Goal: Information Seeking & Learning: Compare options

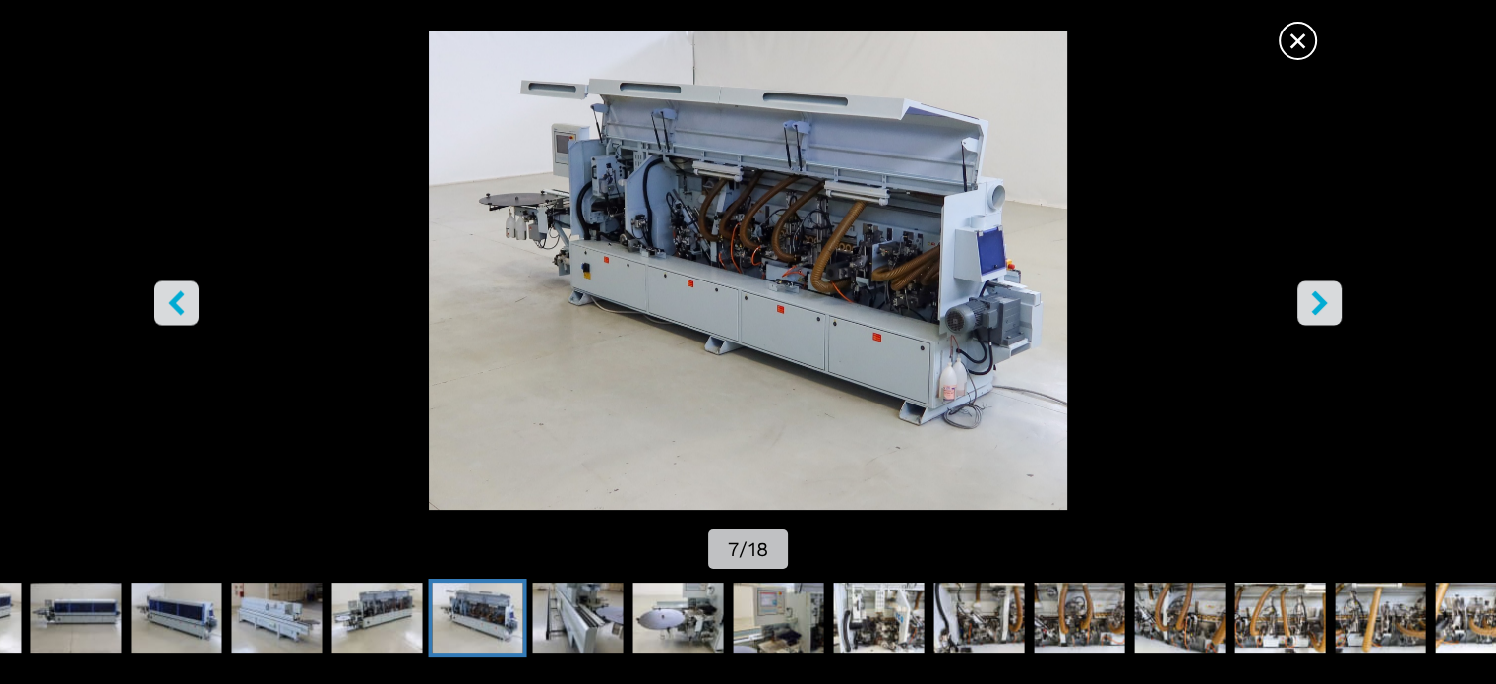
click at [1322, 302] on icon "right-button" at bounding box center [1319, 302] width 16 height 25
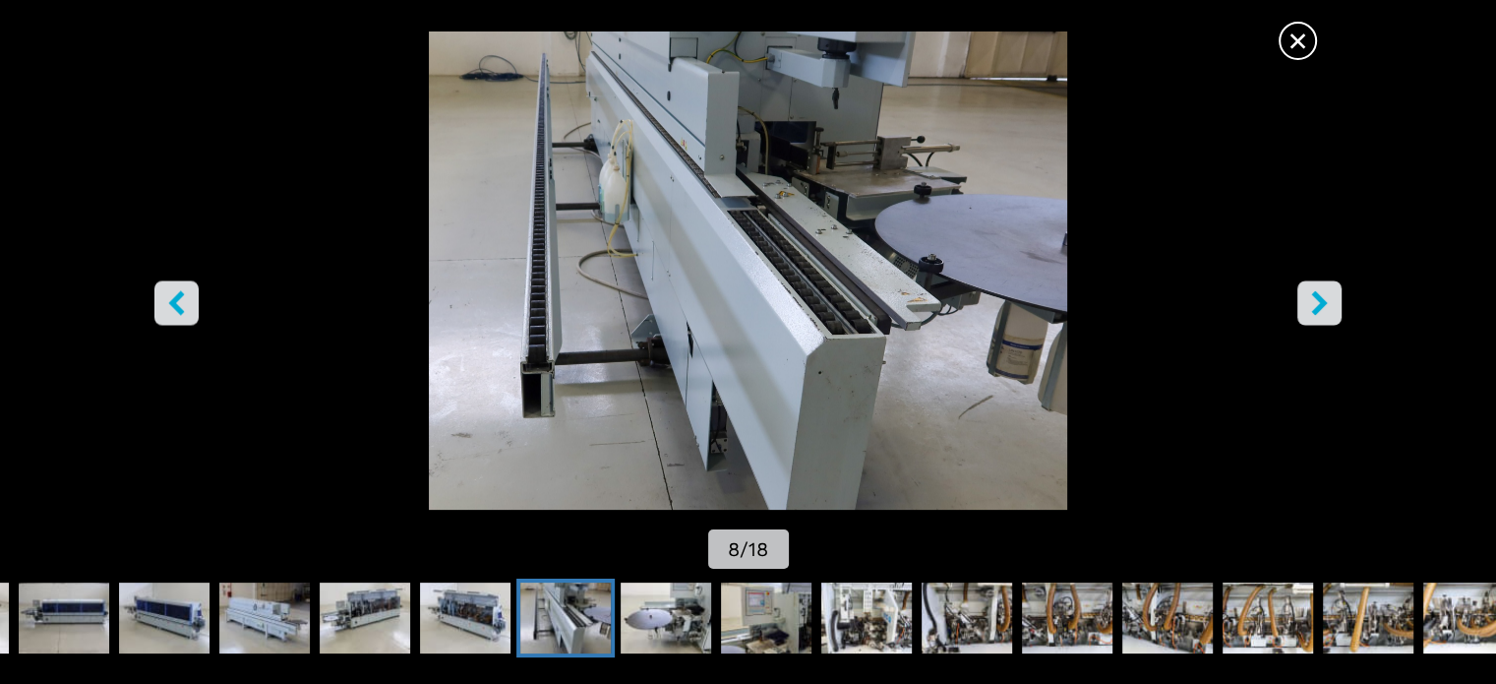
click at [1321, 302] on icon "right-button" at bounding box center [1319, 302] width 16 height 25
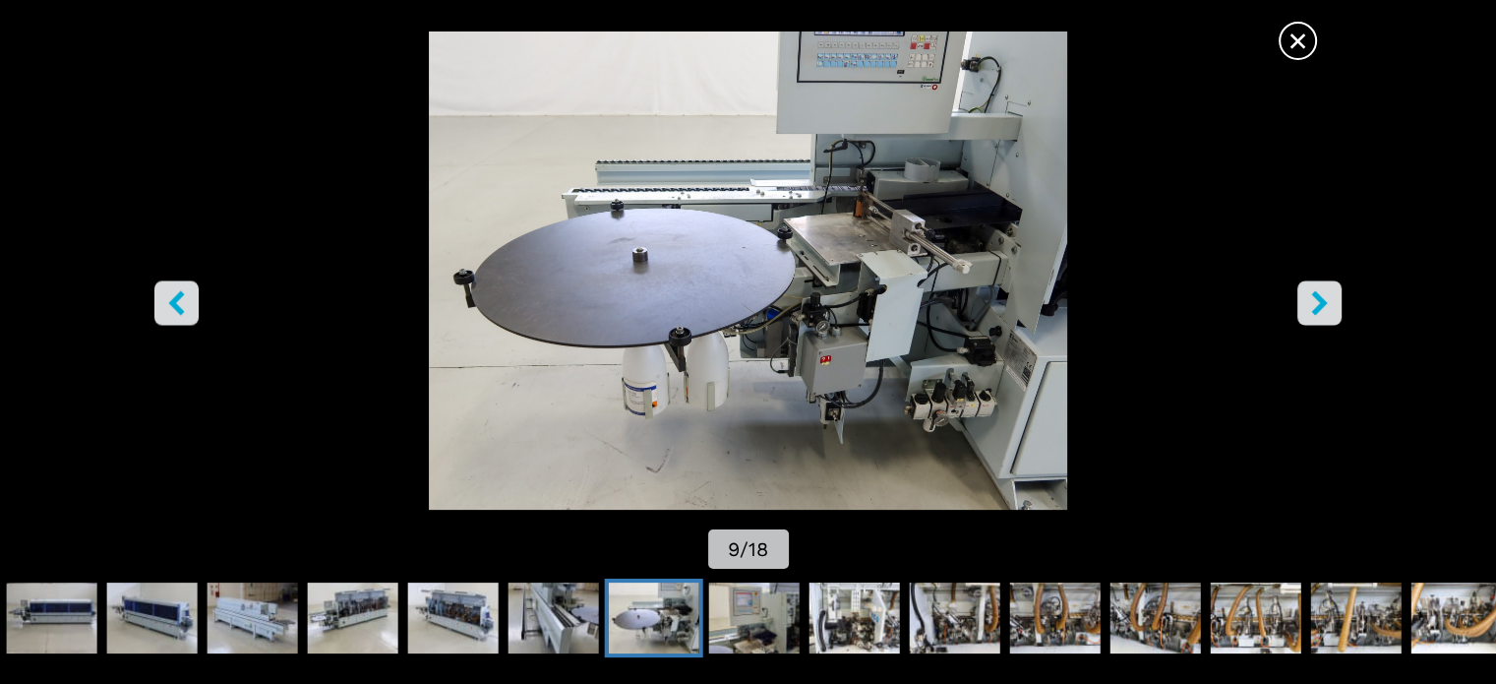
click at [1322, 299] on icon "right-button" at bounding box center [1319, 302] width 16 height 25
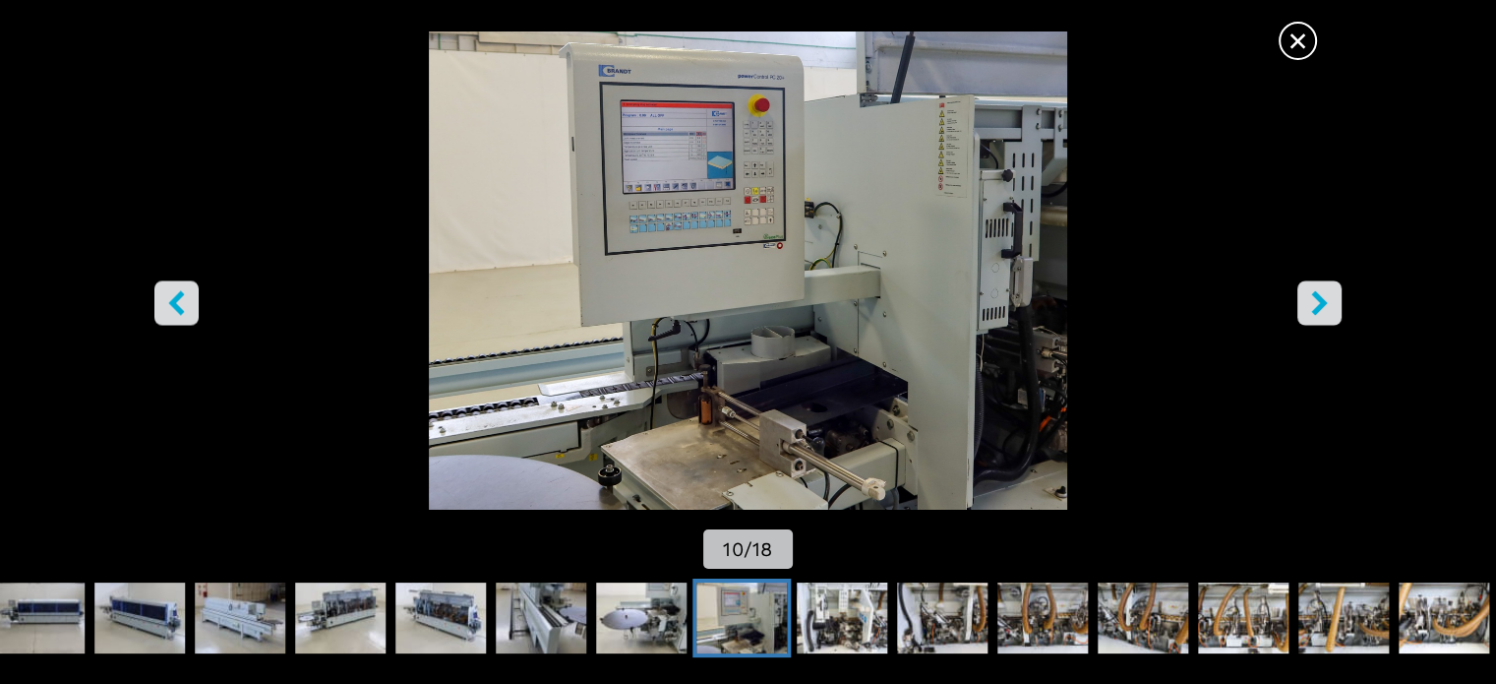
click at [1322, 299] on icon "right-button" at bounding box center [1319, 302] width 16 height 25
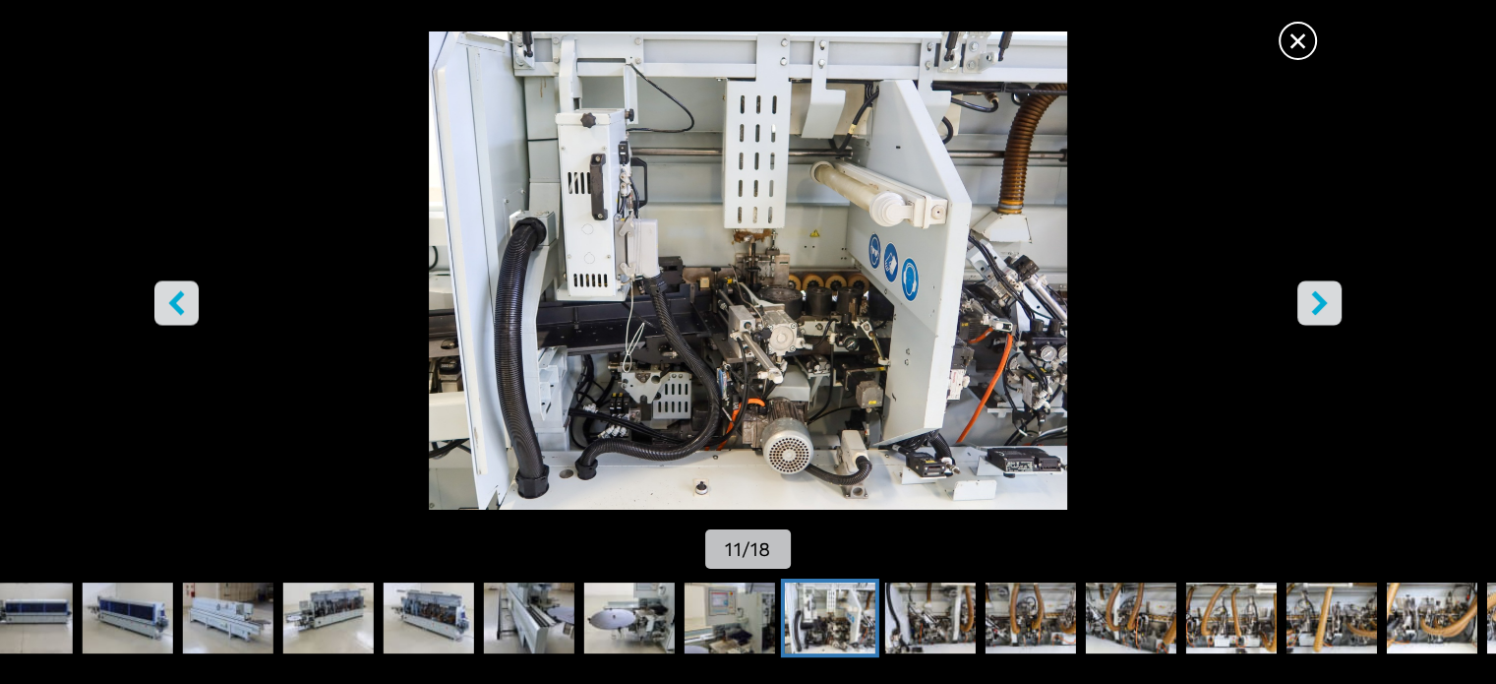
click at [1322, 299] on icon "right-button" at bounding box center [1319, 302] width 16 height 25
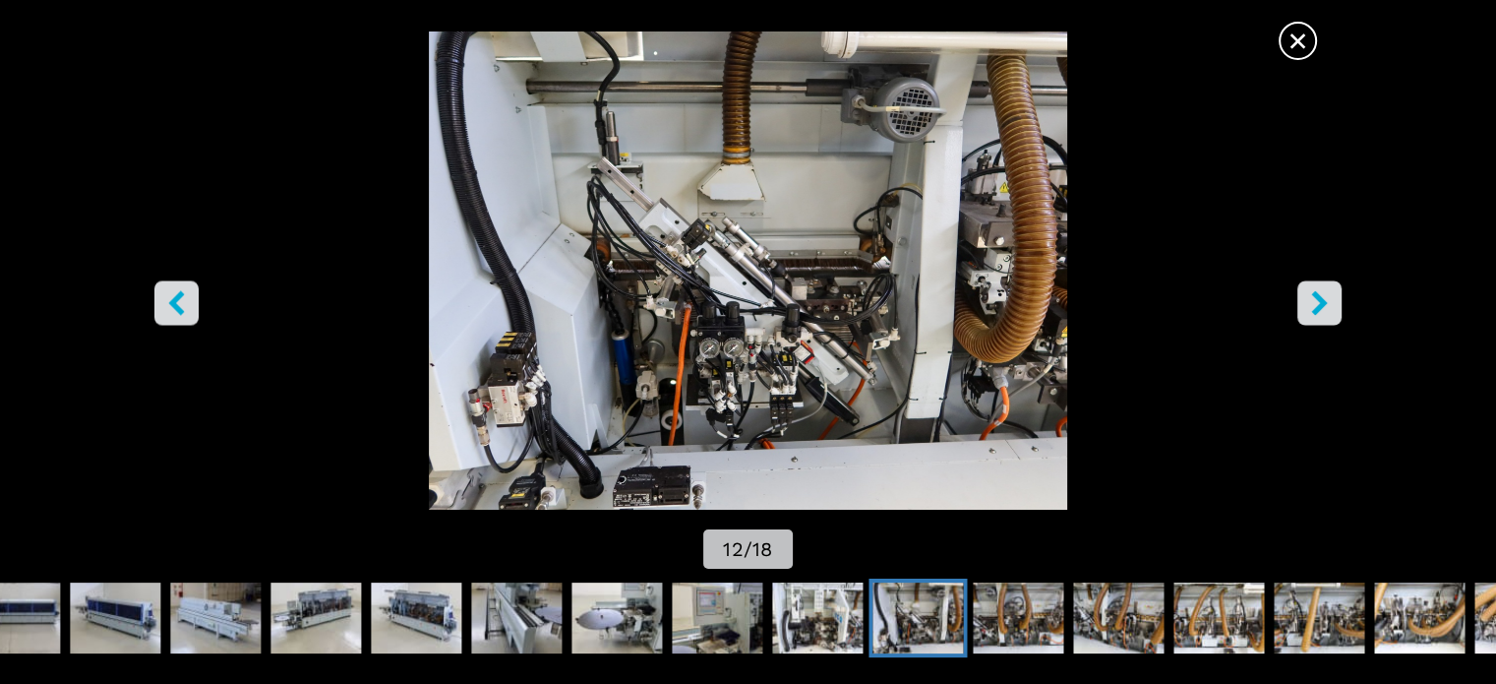
click at [1326, 294] on icon "right-button" at bounding box center [1319, 302] width 25 height 25
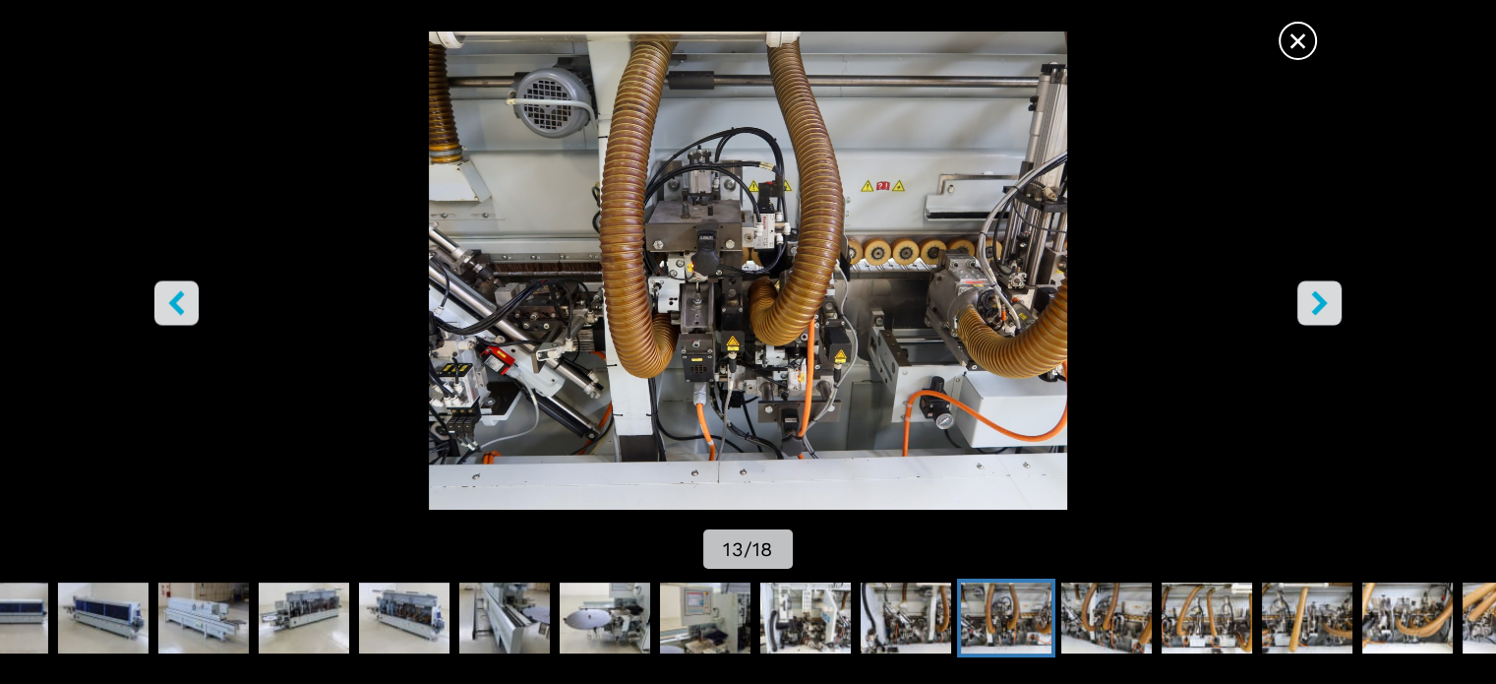
click at [1326, 294] on icon "right-button" at bounding box center [1319, 302] width 25 height 25
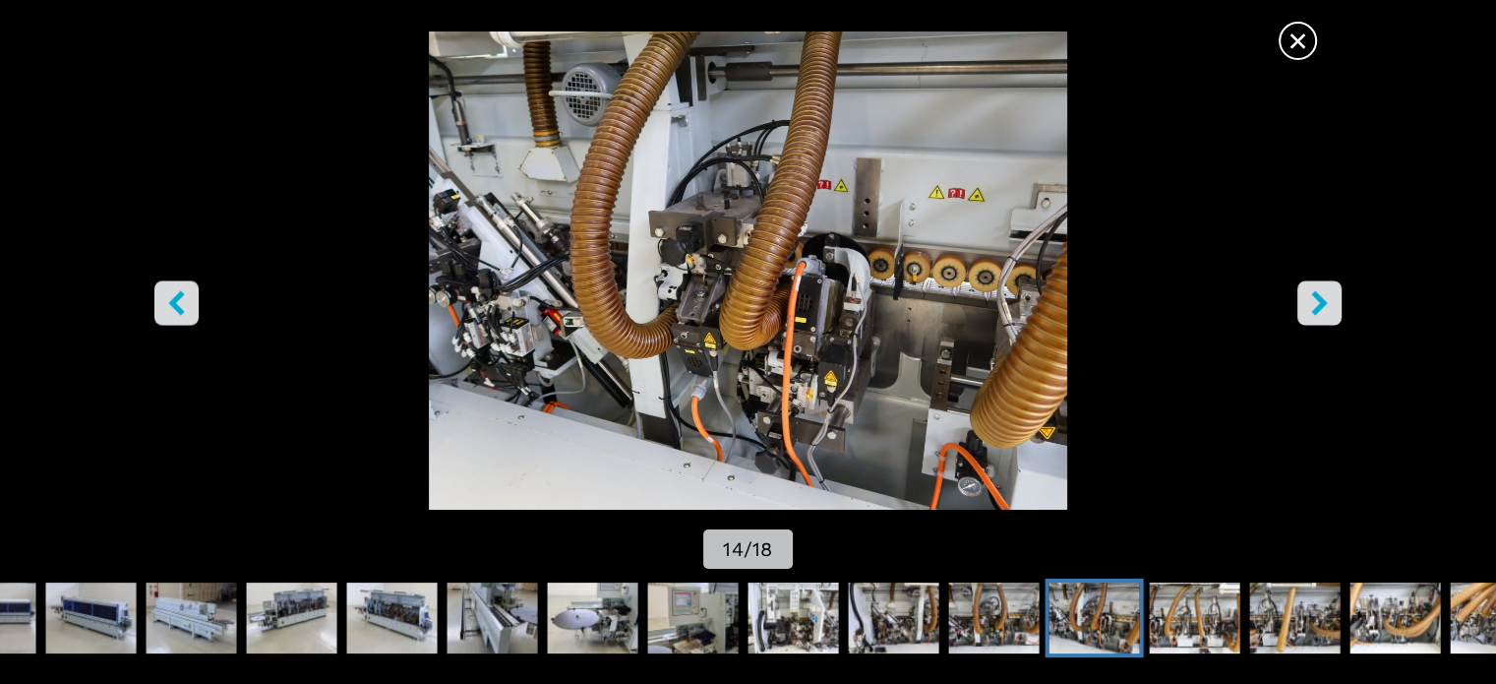
click at [1326, 294] on icon "right-button" at bounding box center [1319, 302] width 25 height 25
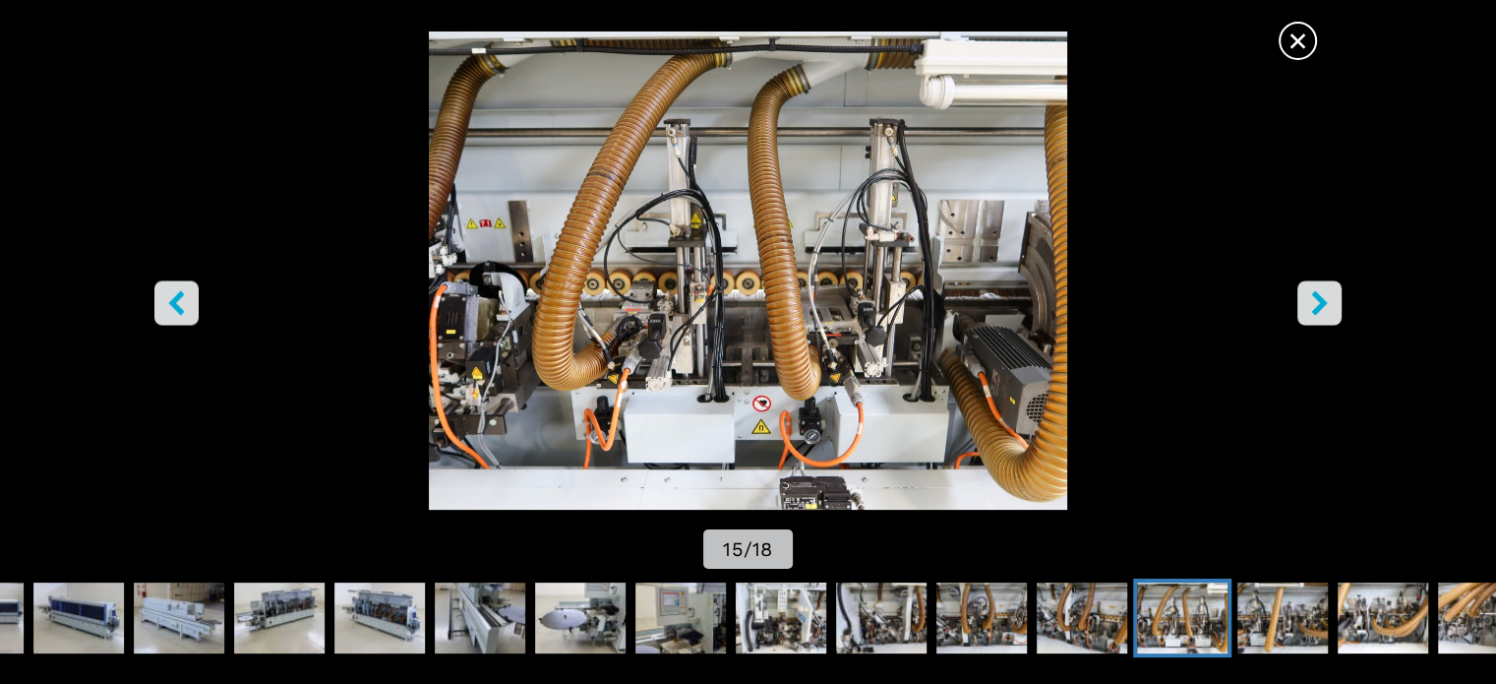
click at [1326, 294] on icon "right-button" at bounding box center [1319, 302] width 25 height 25
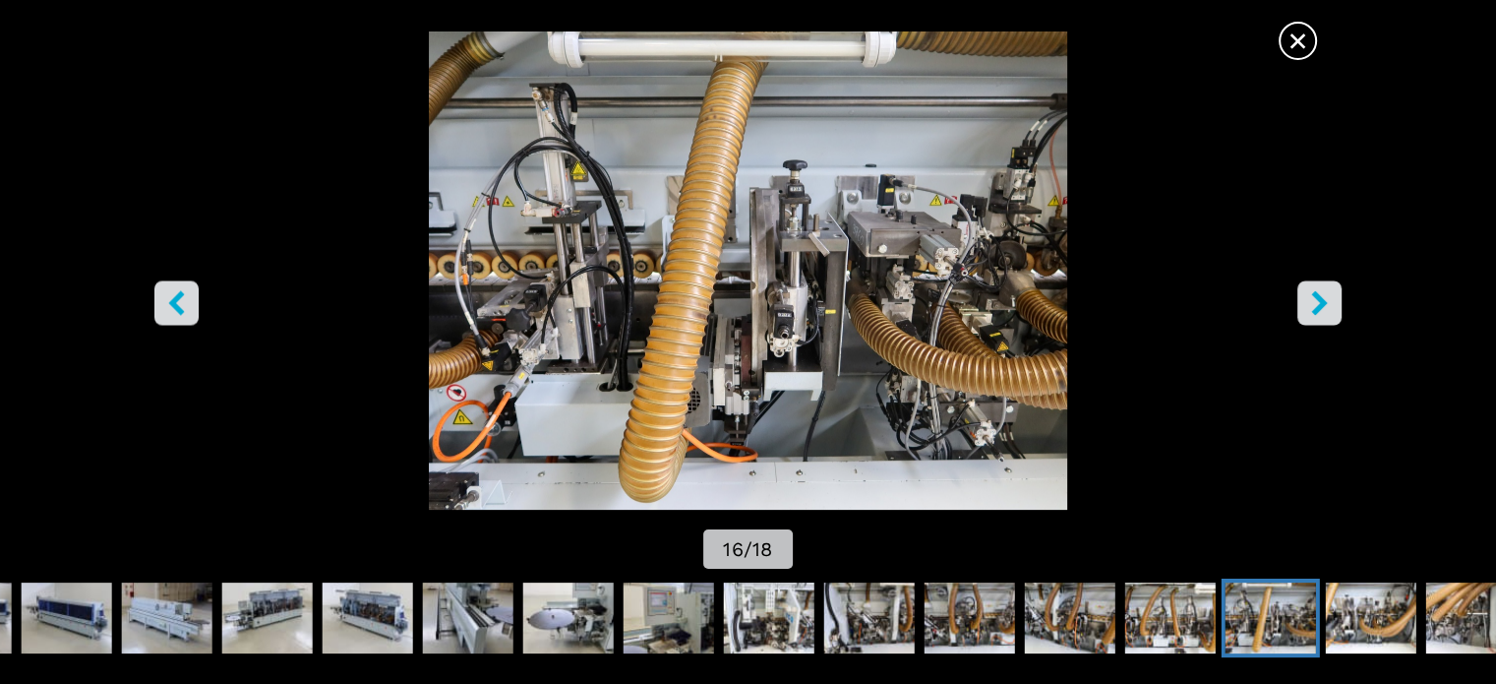
click at [1326, 294] on icon "right-button" at bounding box center [1319, 302] width 25 height 25
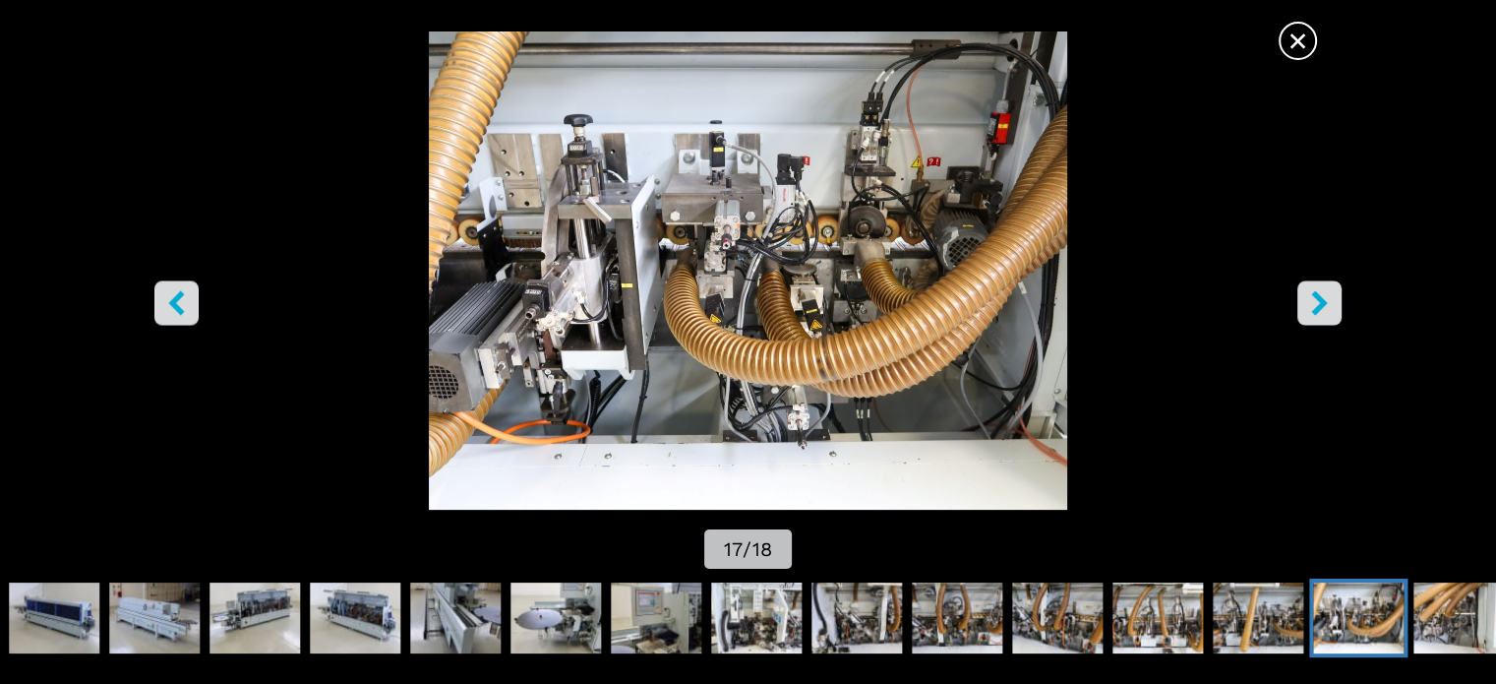
click at [1326, 294] on icon "right-button" at bounding box center [1319, 302] width 25 height 25
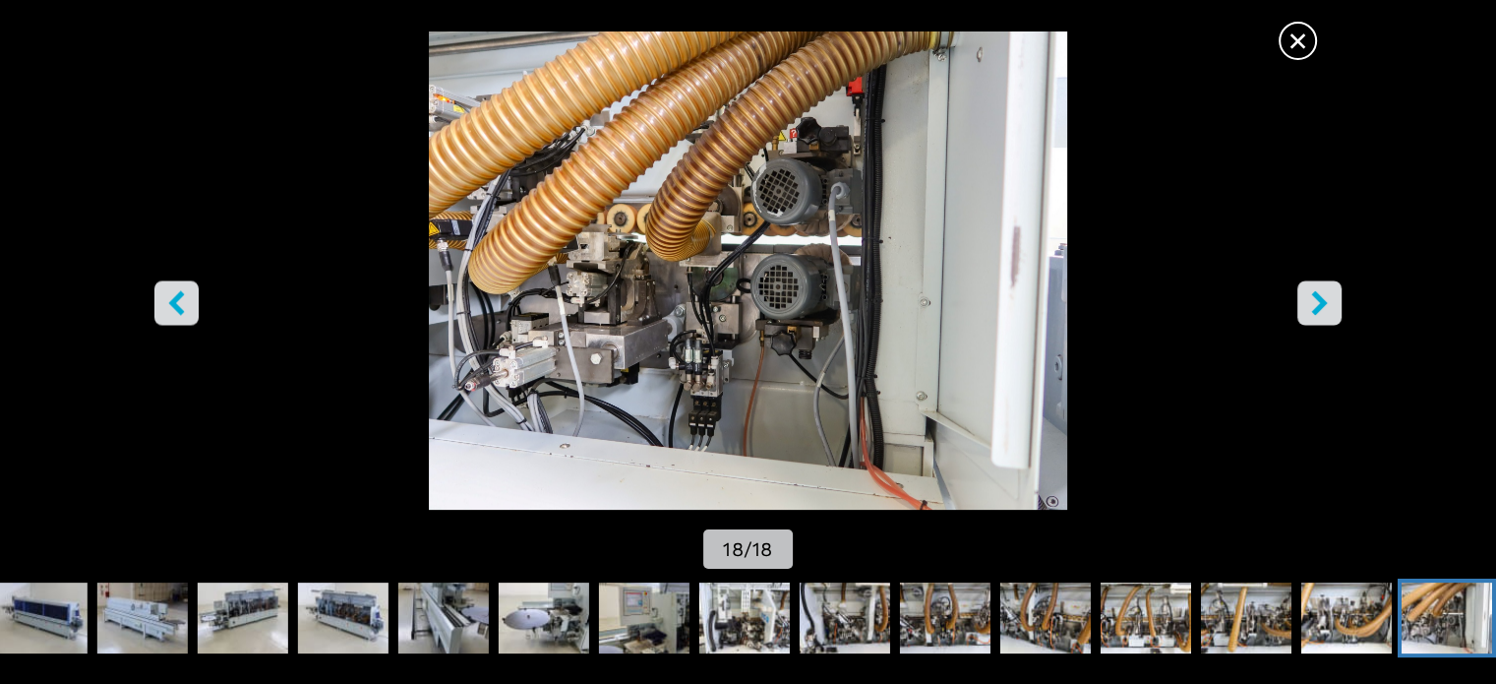
click at [1326, 294] on icon "right-button" at bounding box center [1319, 302] width 25 height 25
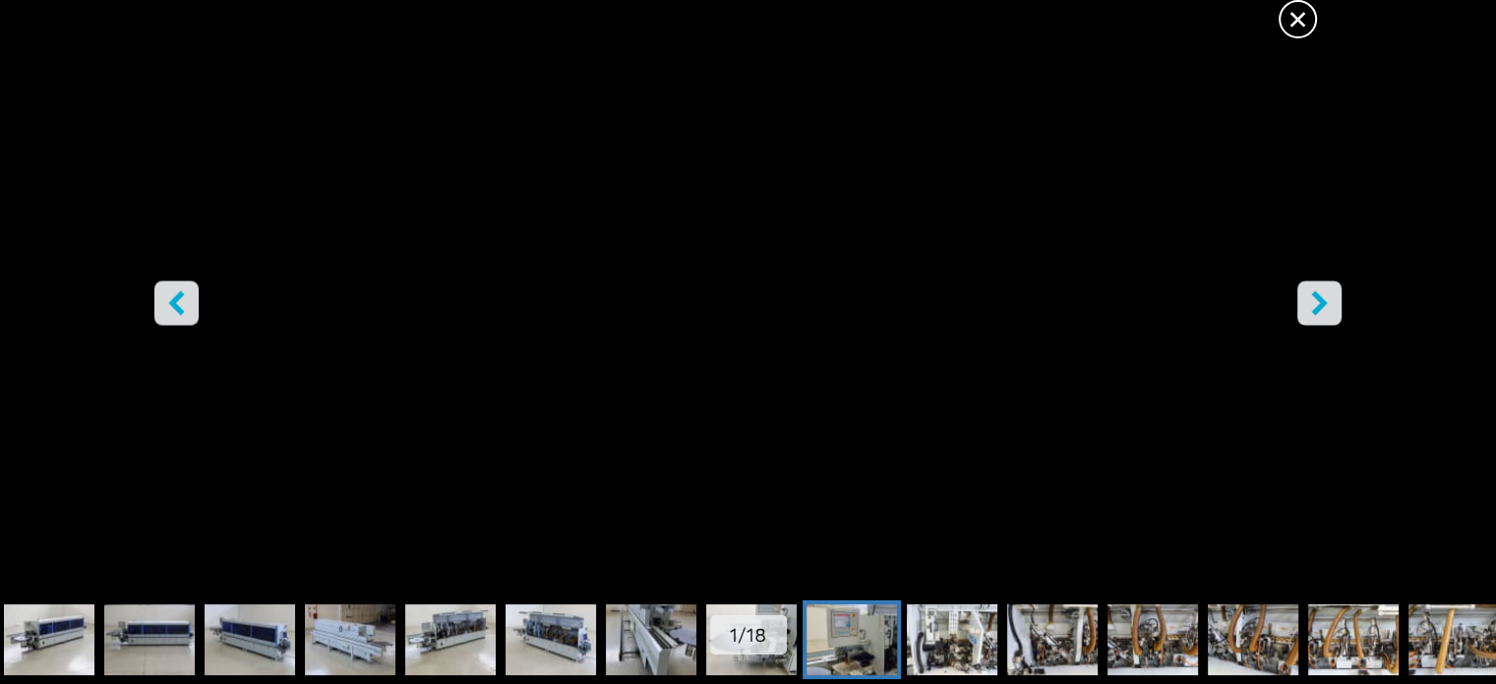
click at [881, 629] on img "Go to Slide 10" at bounding box center [852, 639] width 90 height 71
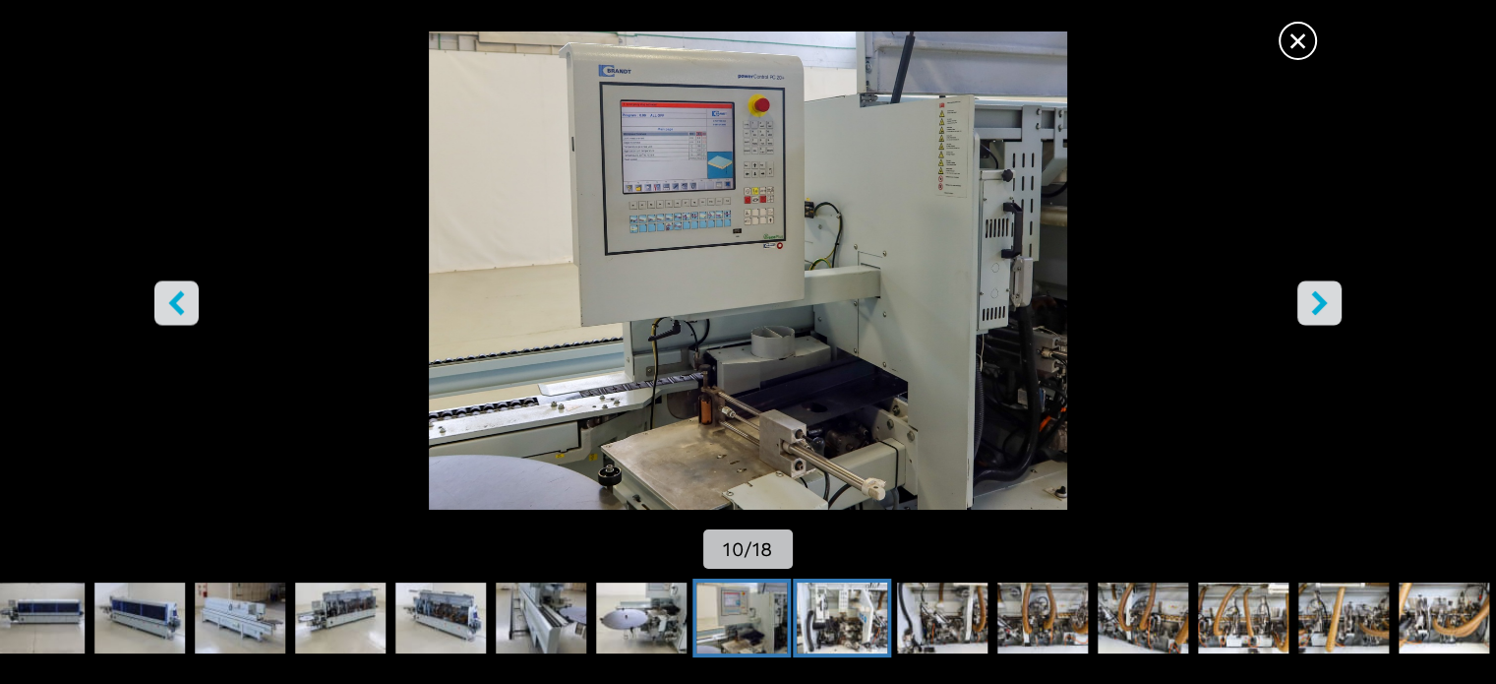
click at [823, 633] on img "Go to Slide 11" at bounding box center [842, 617] width 90 height 71
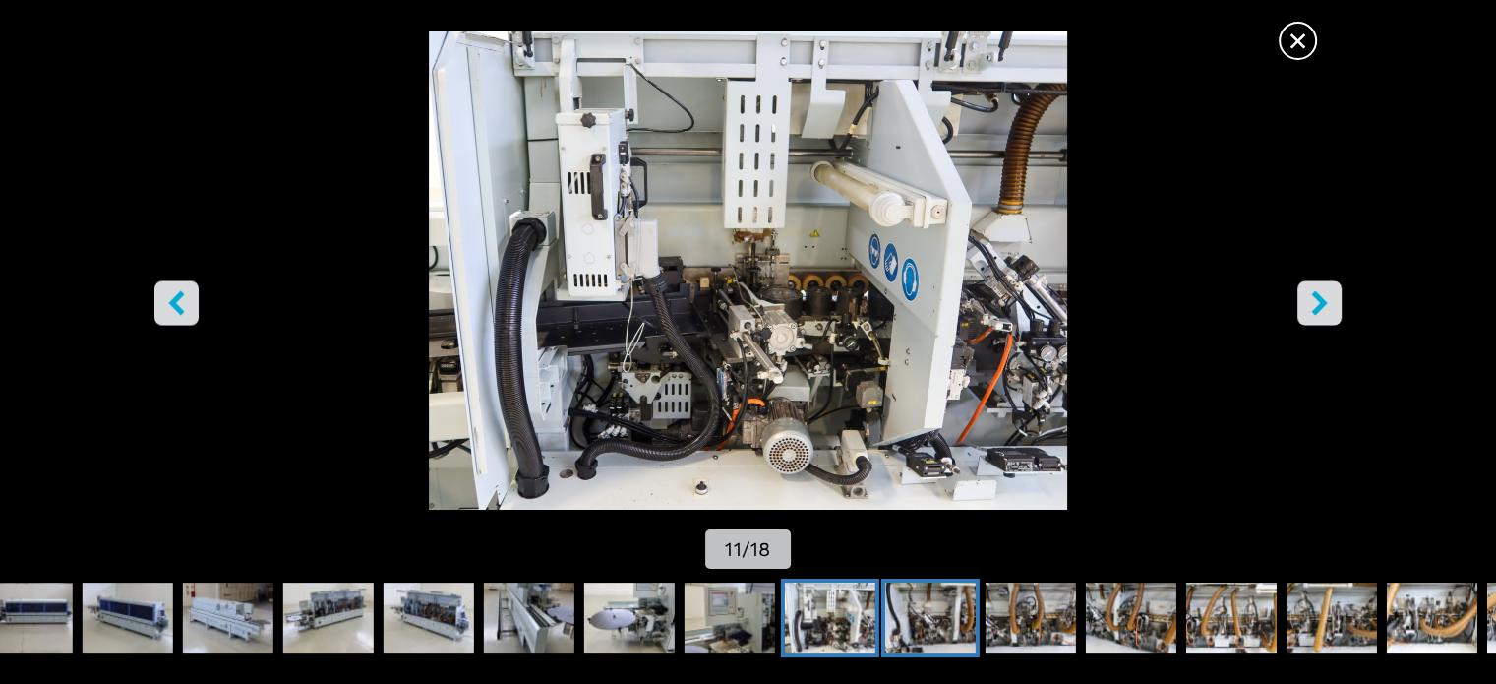
click at [903, 626] on img "Go to Slide 12" at bounding box center [930, 617] width 90 height 71
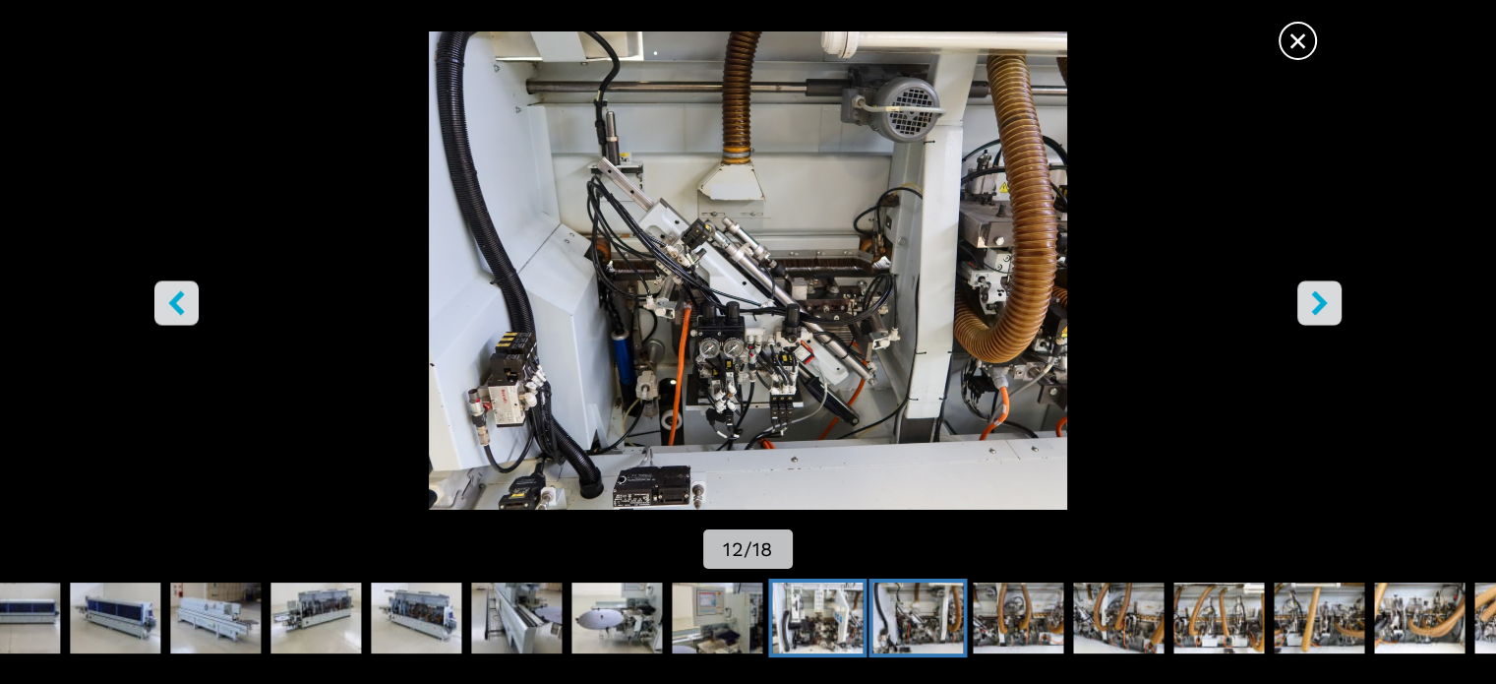
click at [788, 629] on img "Go to Slide 11" at bounding box center [817, 617] width 90 height 71
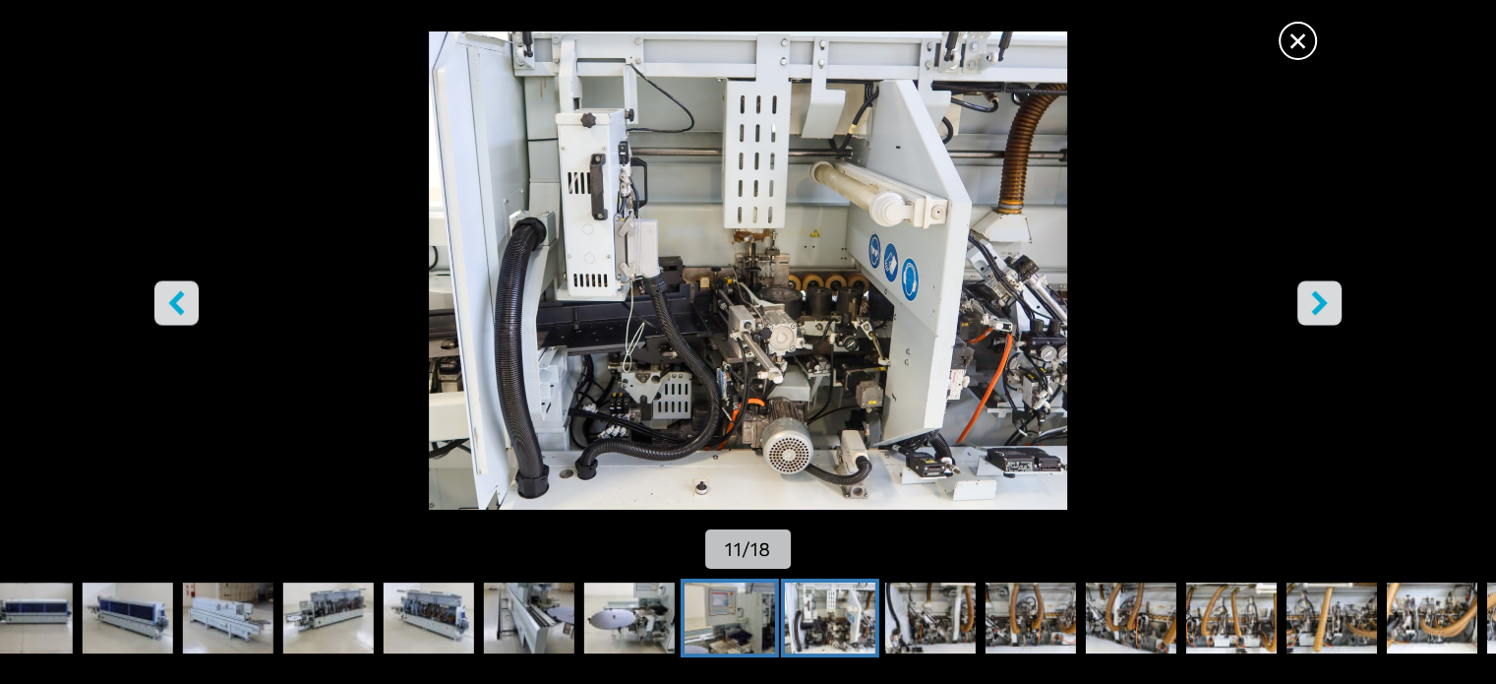
click at [719, 633] on img "Go to Slide 10" at bounding box center [730, 617] width 90 height 71
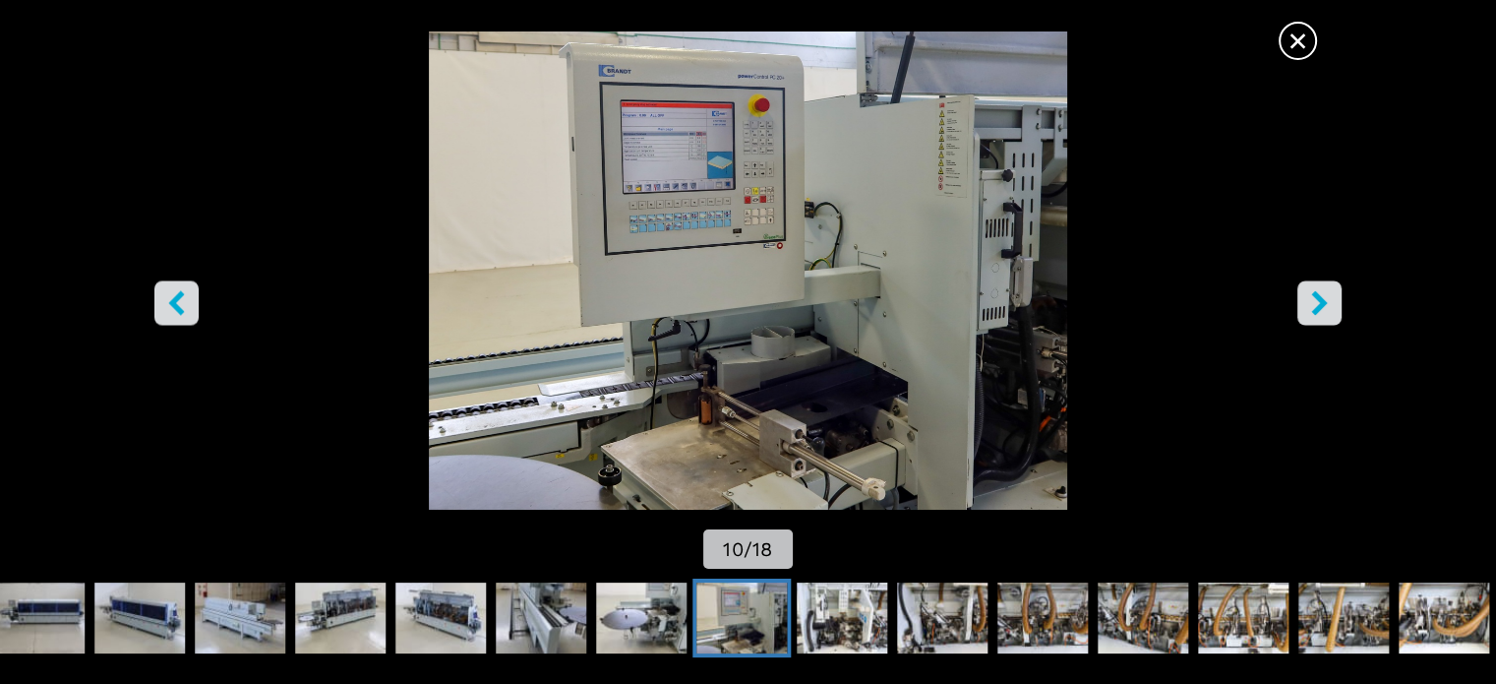
click at [1323, 57] on img "Go to Slide 10" at bounding box center [748, 270] width 1347 height 479
click at [1307, 47] on span "×" at bounding box center [1298, 37] width 34 height 34
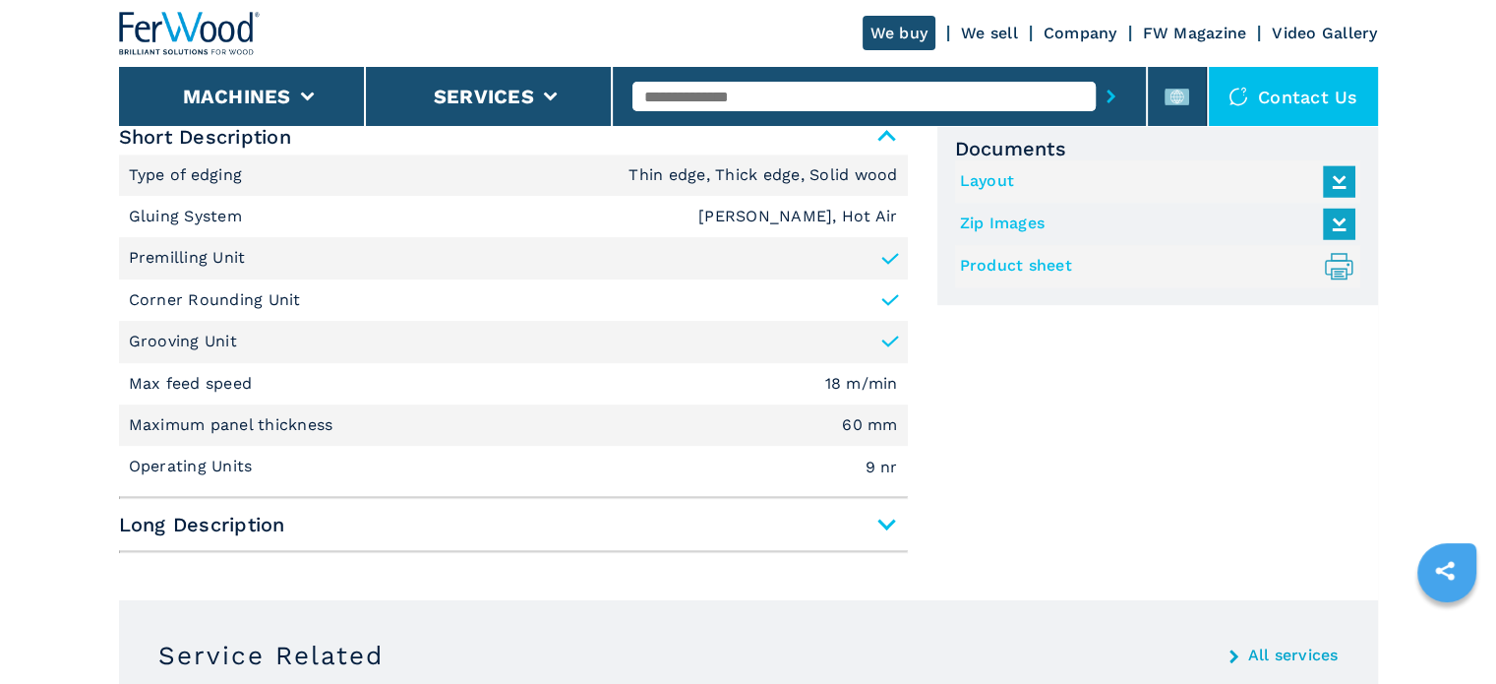
scroll to position [885, 0]
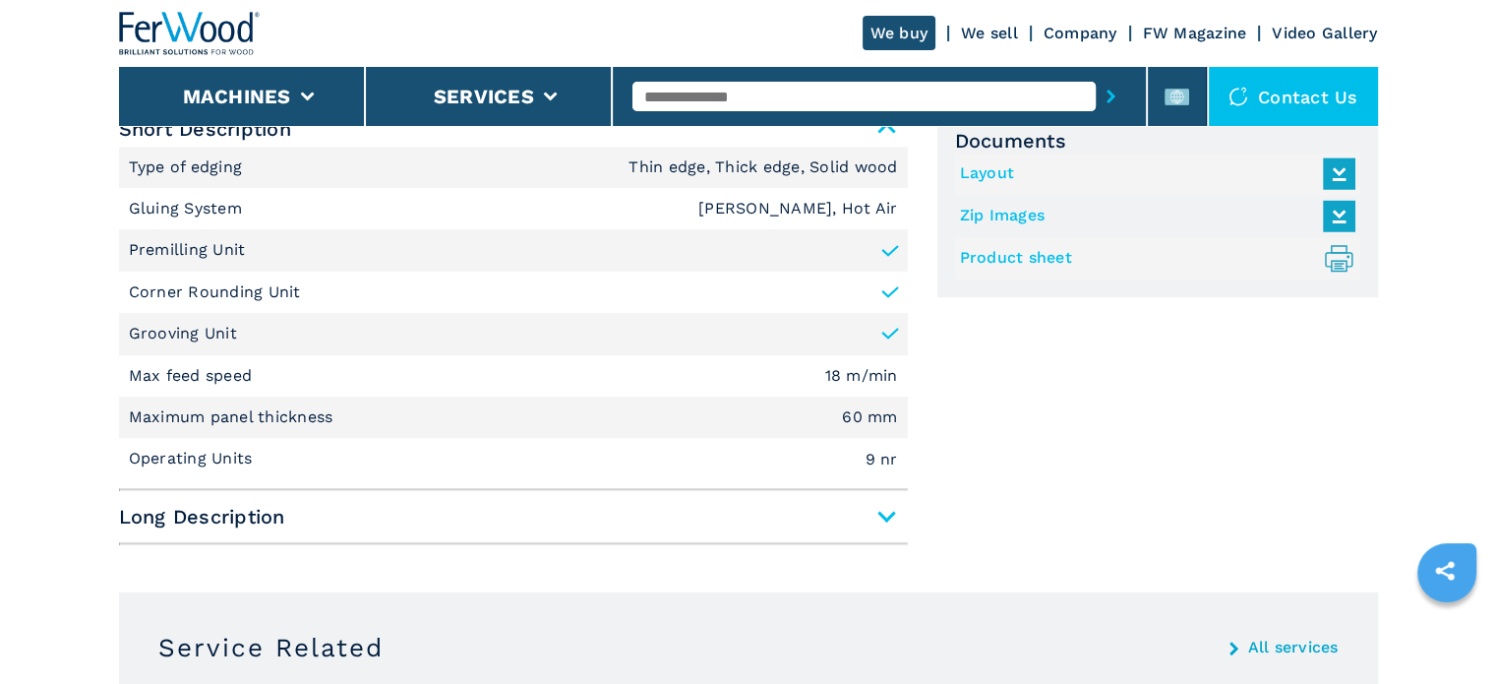
click at [585, 518] on span "Long Description" at bounding box center [513, 516] width 789 height 35
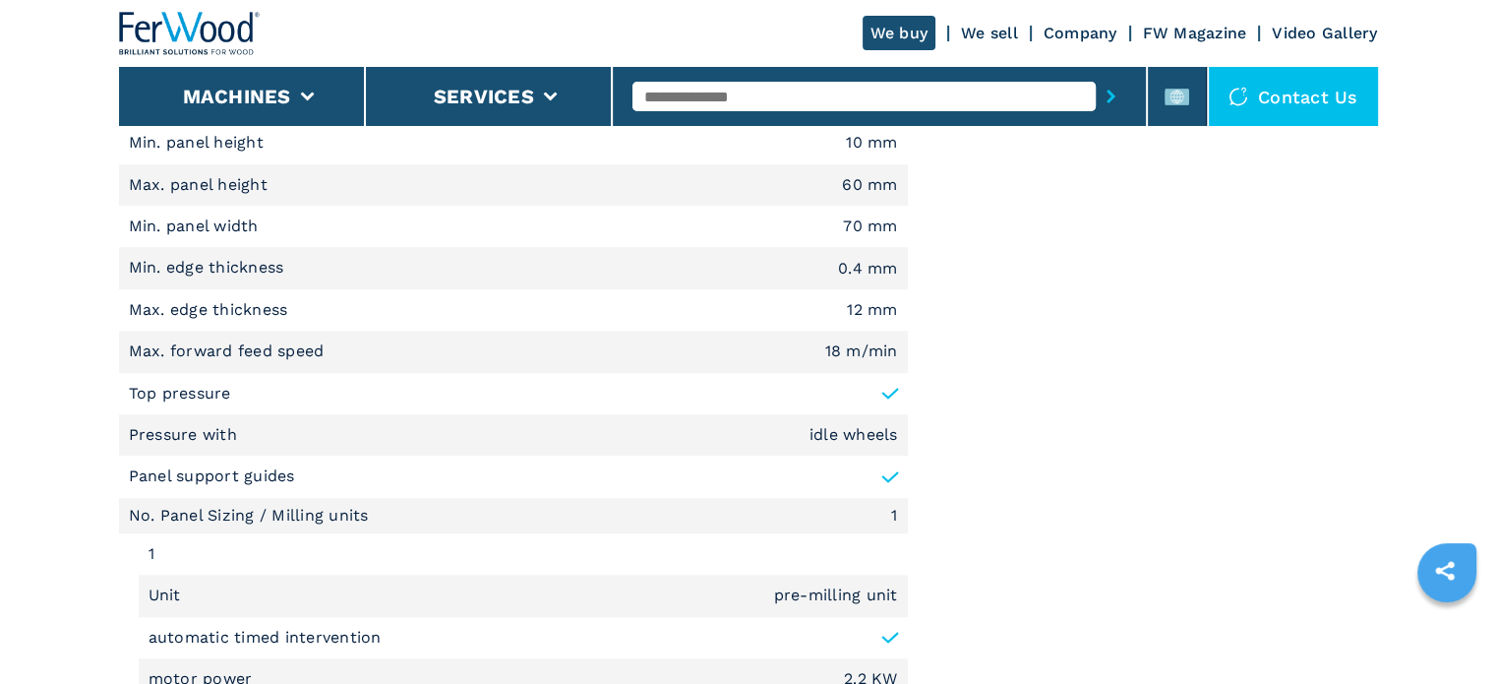
scroll to position [1475, 0]
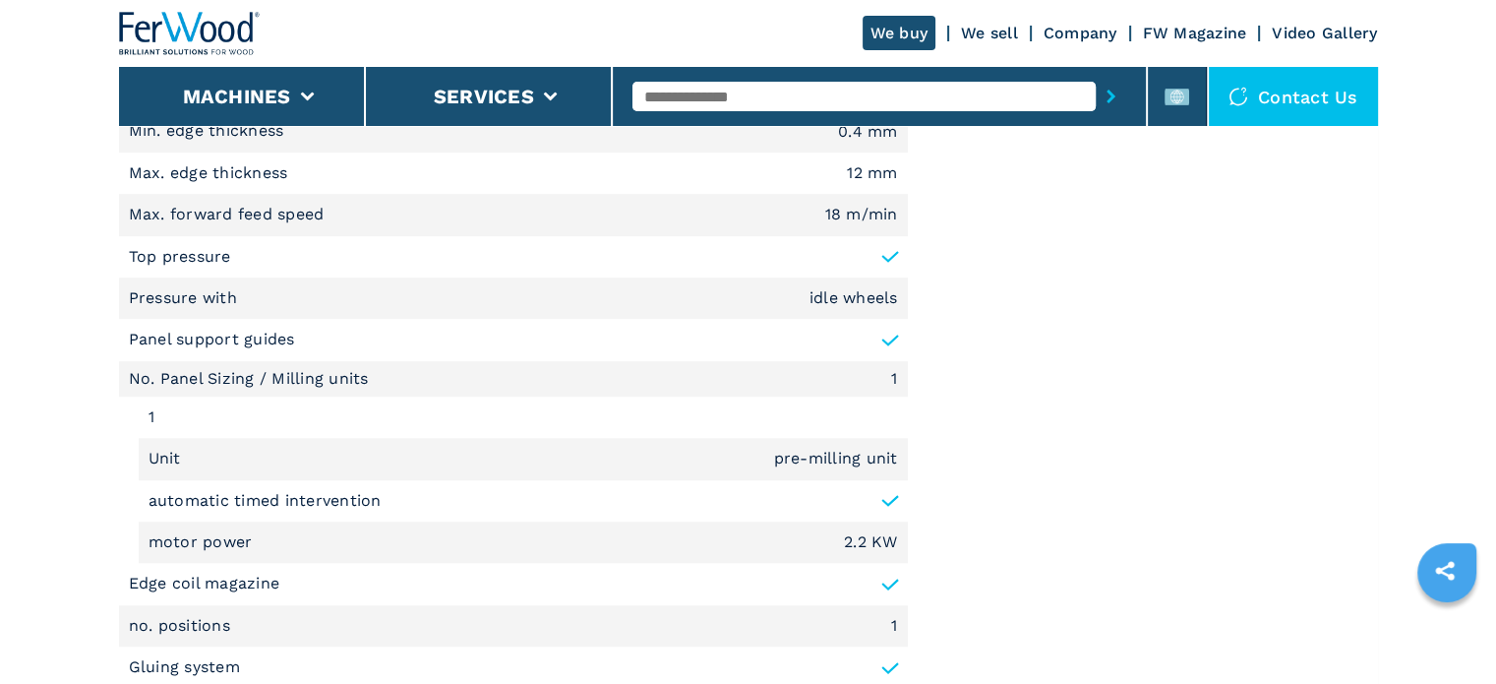
click at [814, 291] on em "idle wheels" at bounding box center [853, 298] width 89 height 16
copy em "idle"
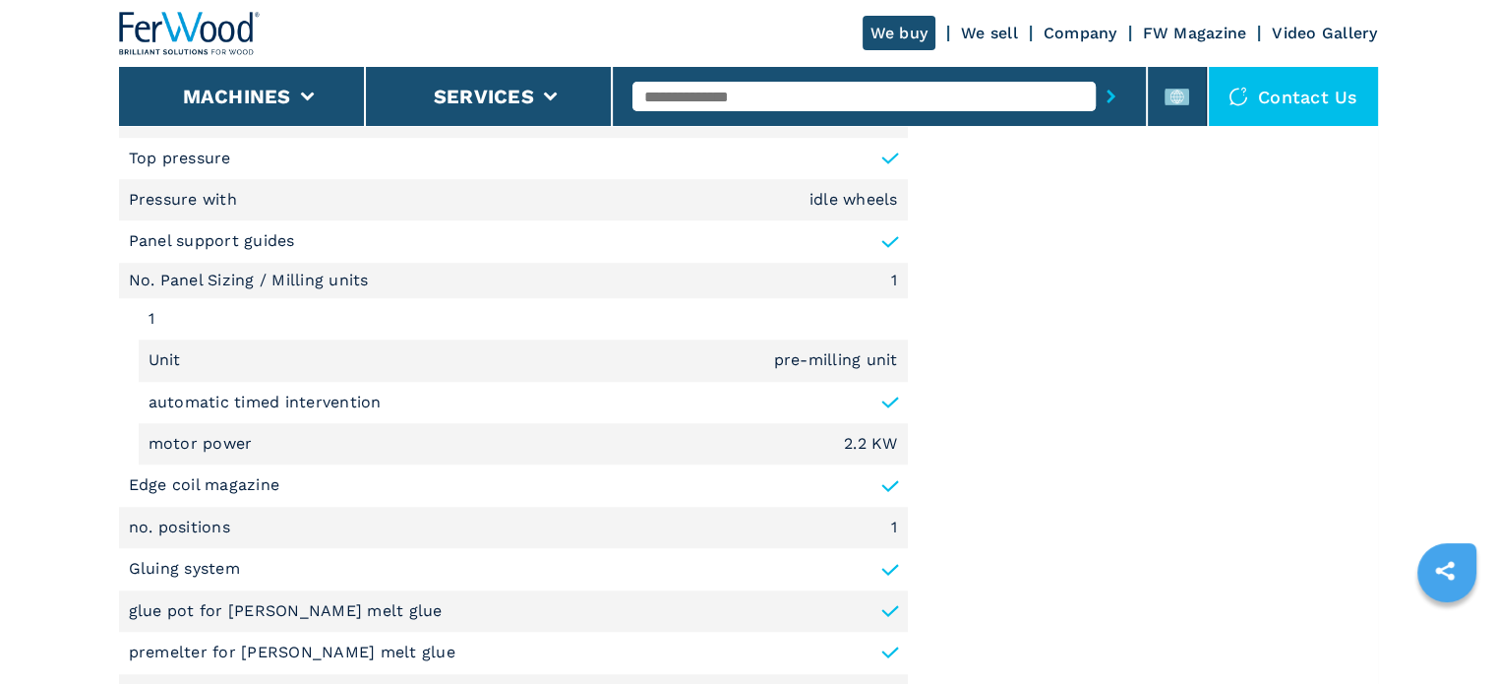
click at [849, 464] on li "Edge coil magazine" at bounding box center [513, 484] width 789 height 41
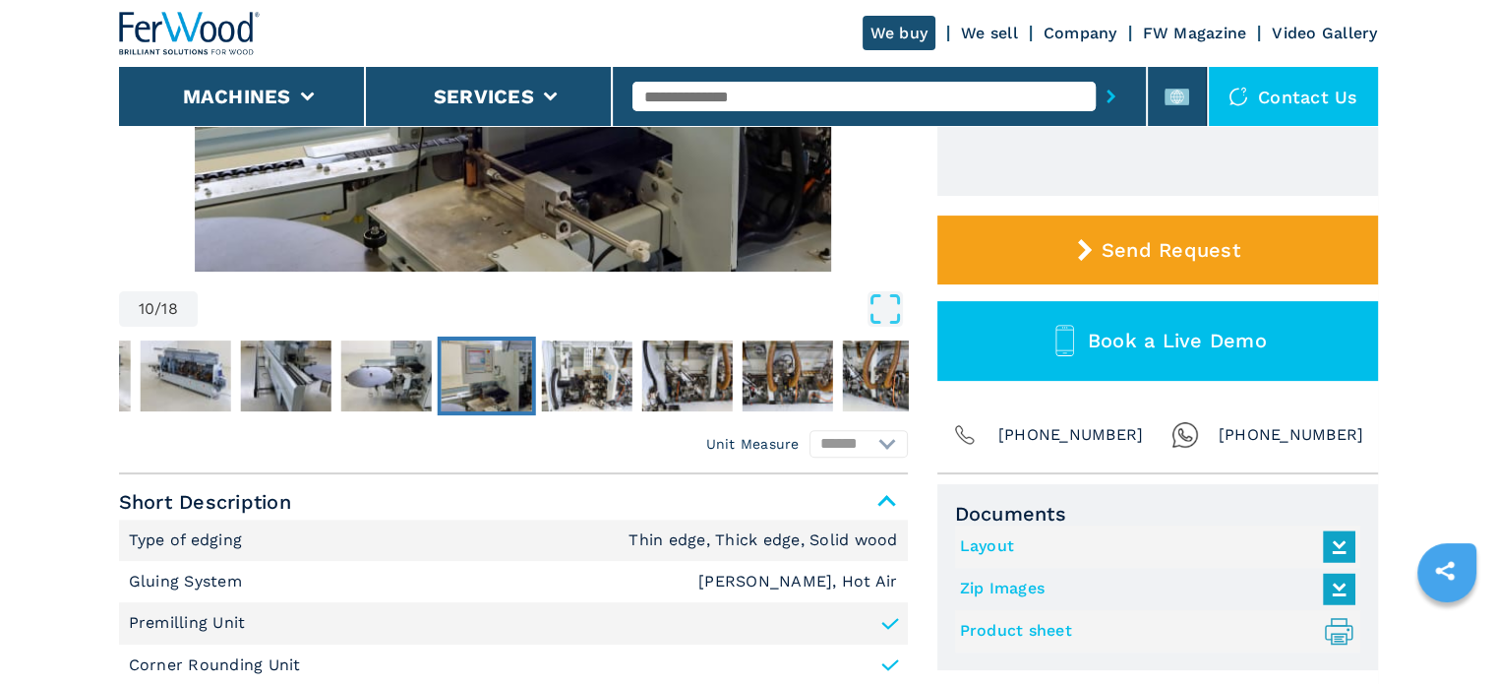
scroll to position [0, 0]
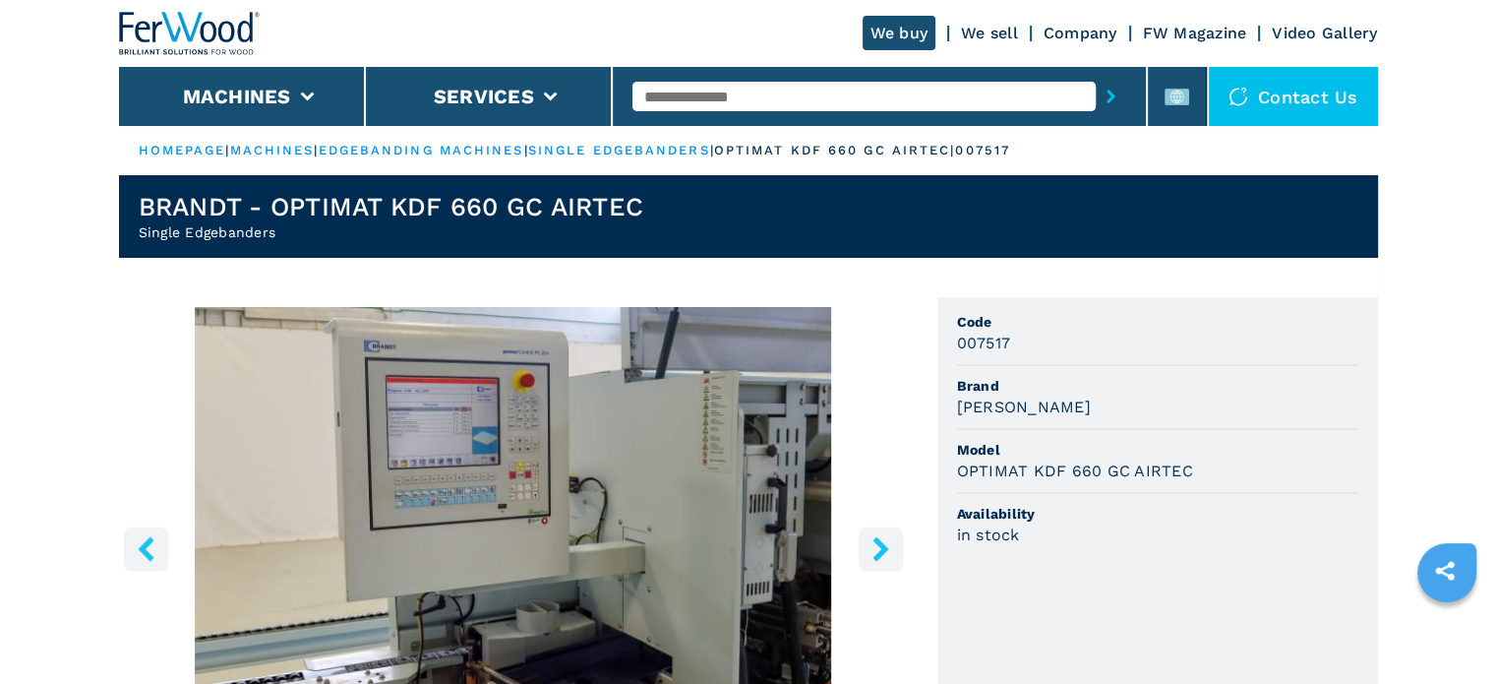
drag, startPoint x: 776, startPoint y: 556, endPoint x: 883, endPoint y: 144, distance: 425.8
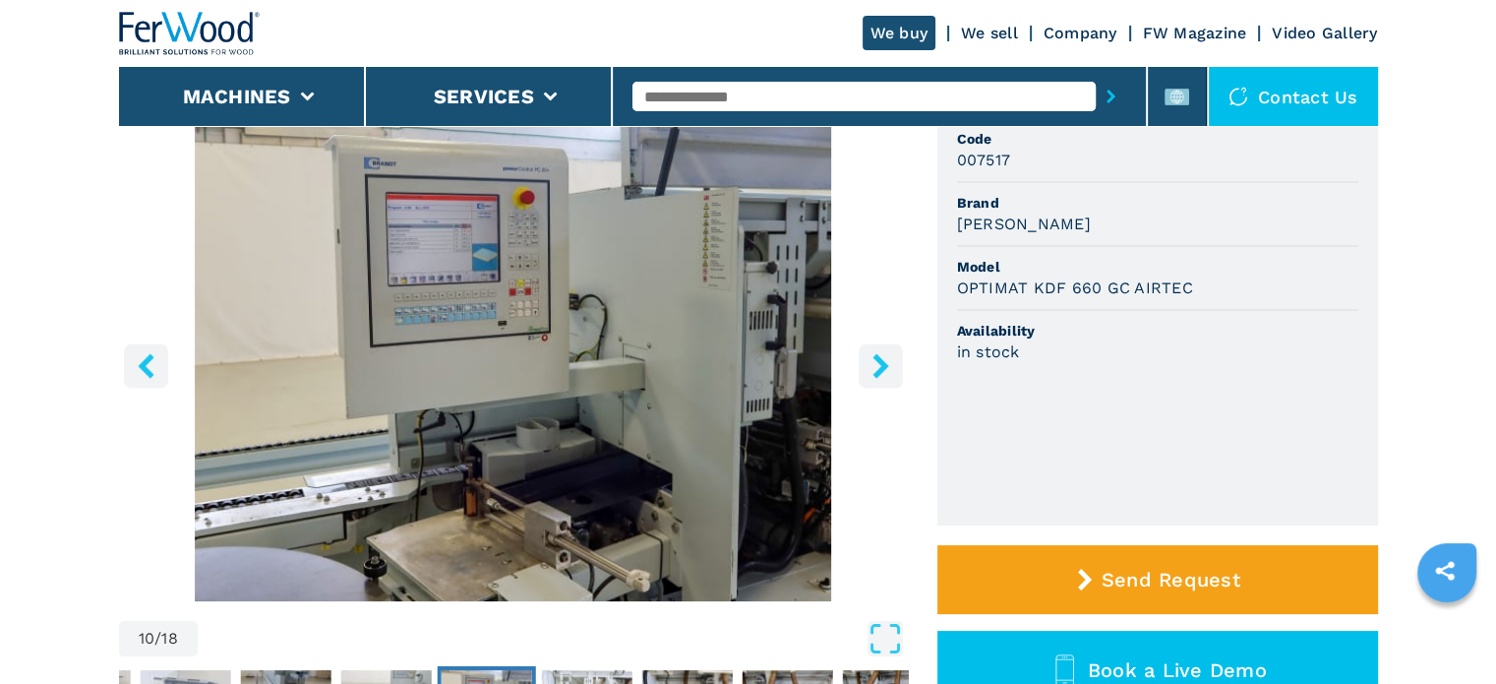
scroll to position [197, 0]
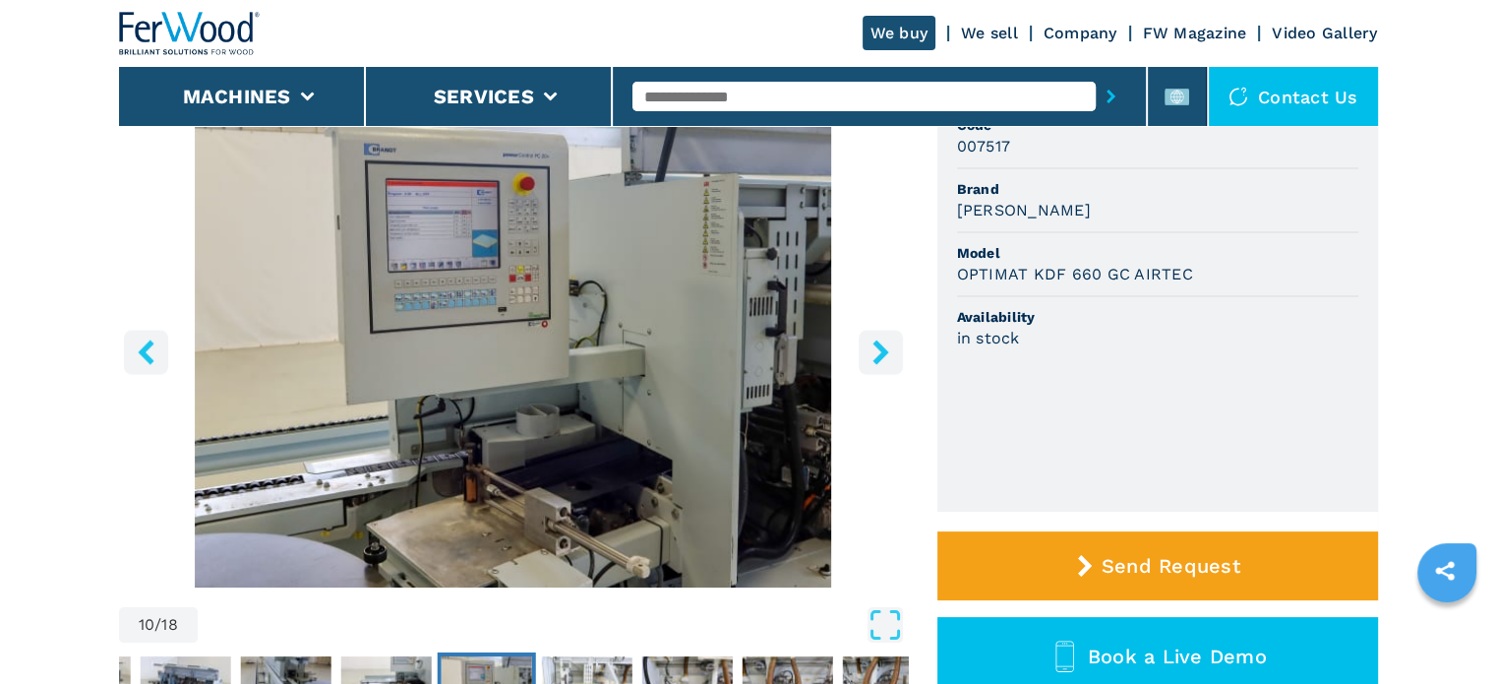
click at [869, 357] on icon "right-button" at bounding box center [881, 351] width 25 height 25
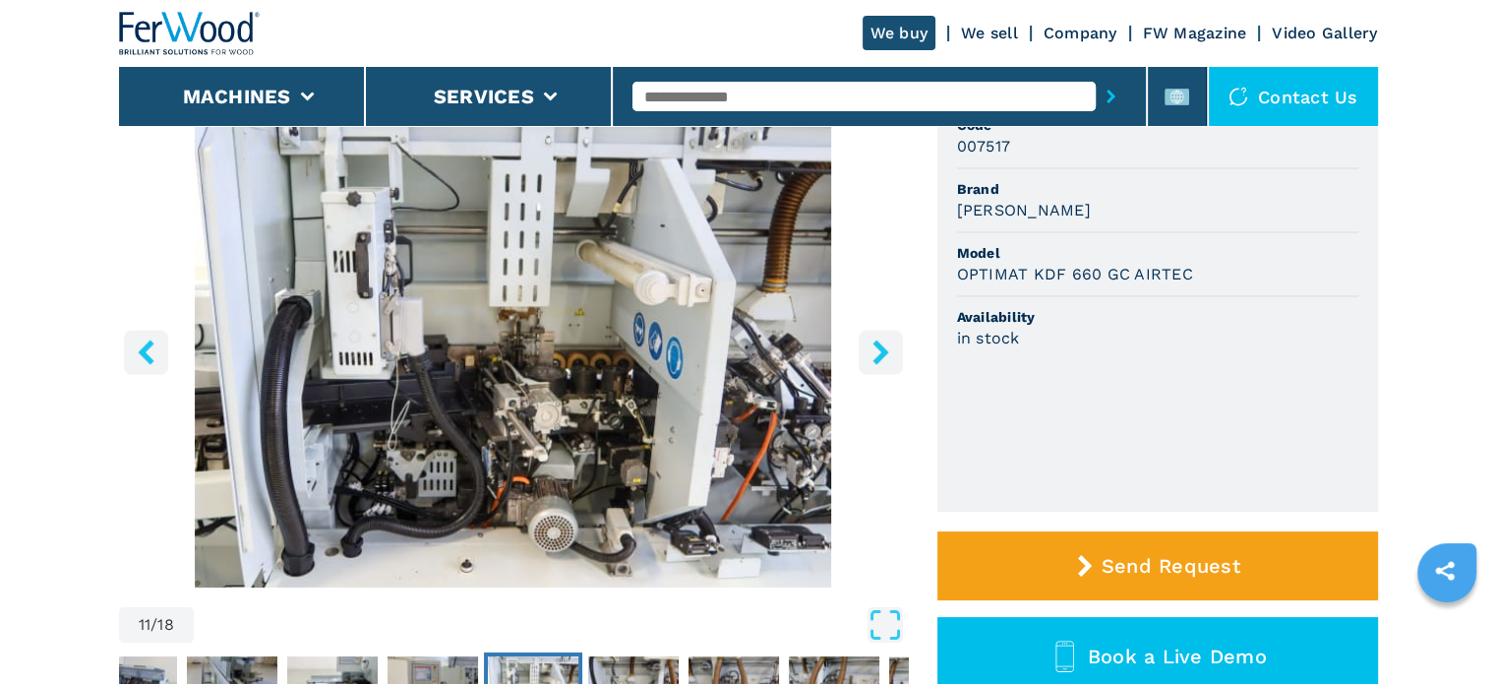
click at [869, 357] on icon "right-button" at bounding box center [881, 351] width 25 height 25
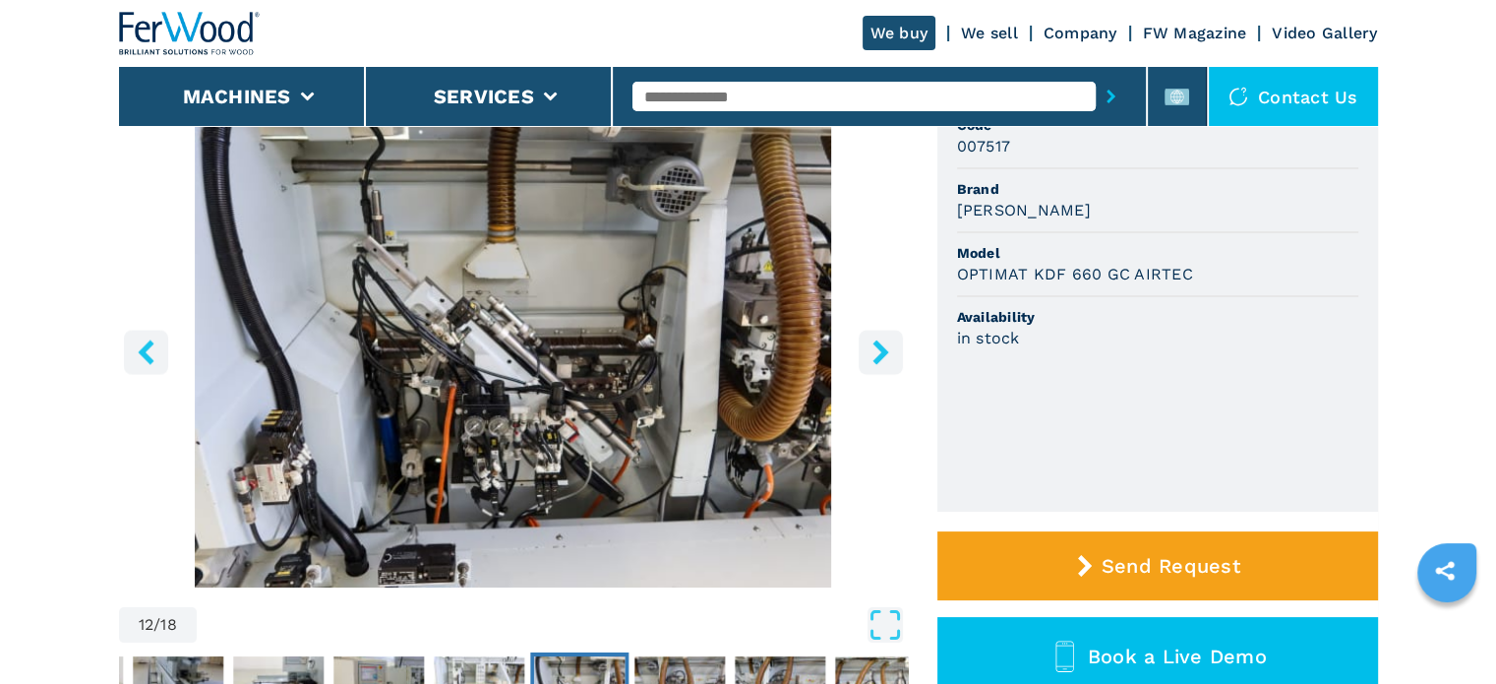
click at [869, 357] on icon "right-button" at bounding box center [881, 351] width 25 height 25
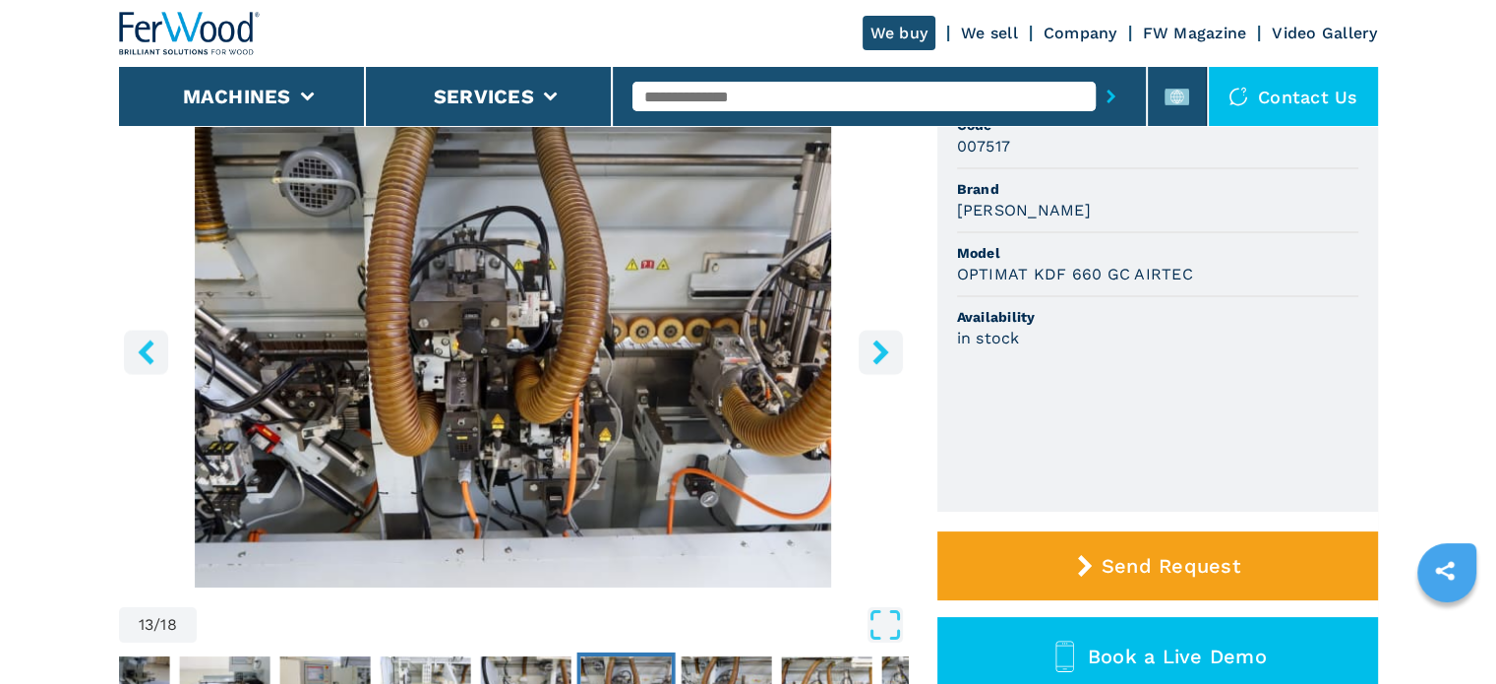
click at [865, 346] on button "right-button" at bounding box center [881, 352] width 44 height 44
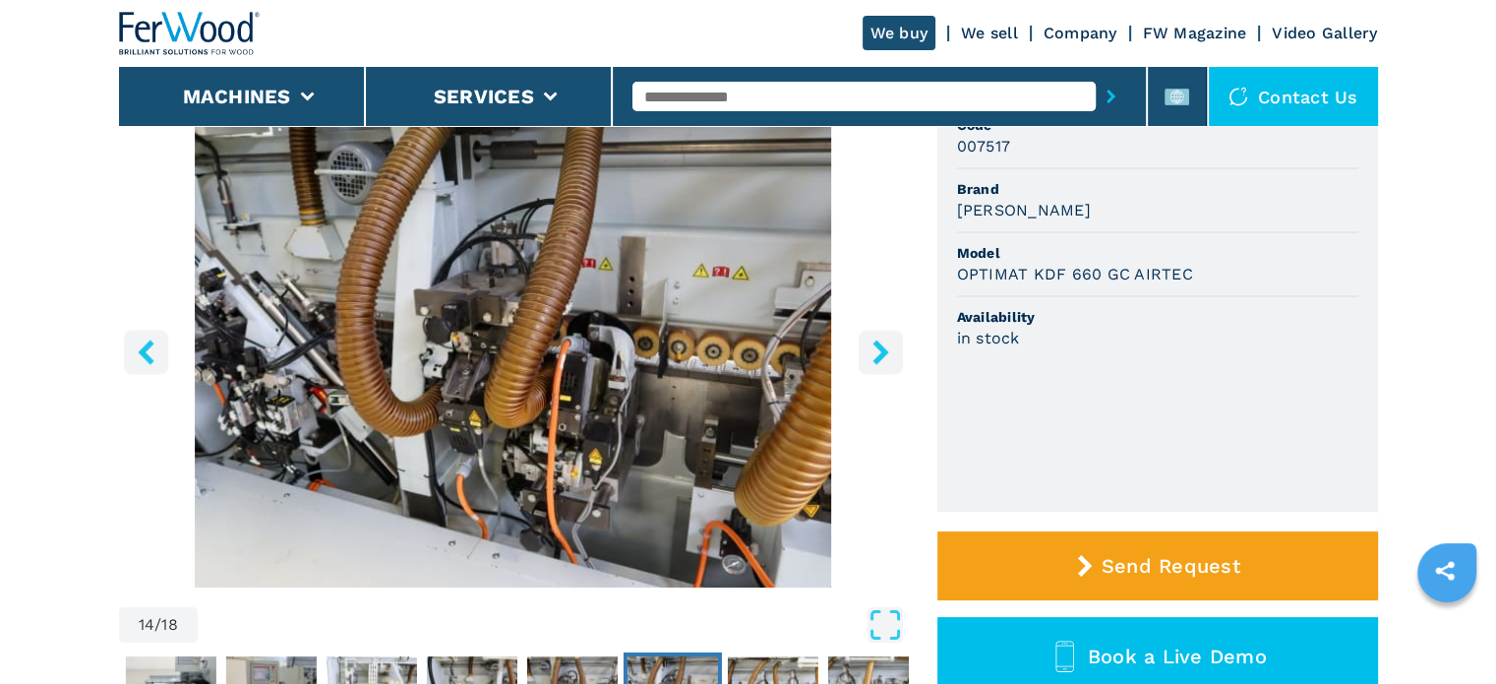
click at [865, 346] on button "right-button" at bounding box center [881, 352] width 44 height 44
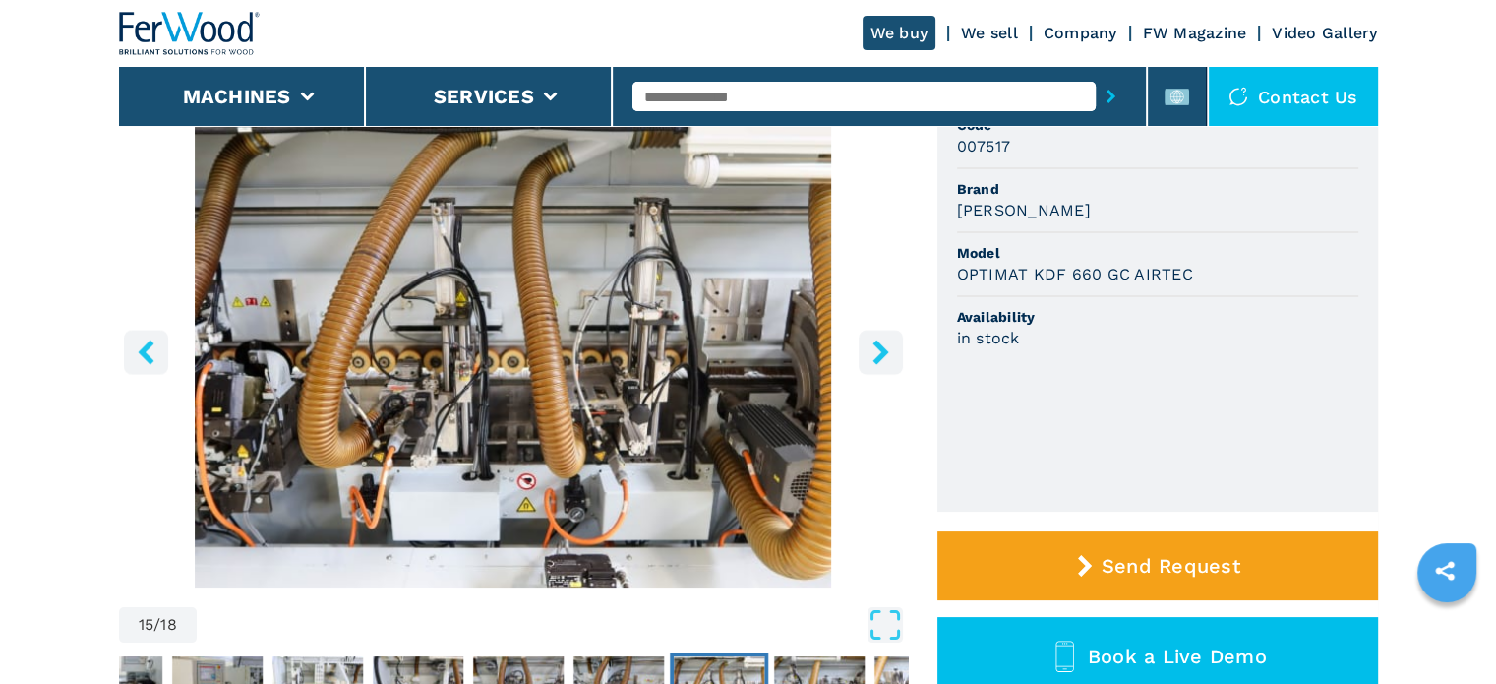
click at [865, 346] on button "right-button" at bounding box center [881, 352] width 44 height 44
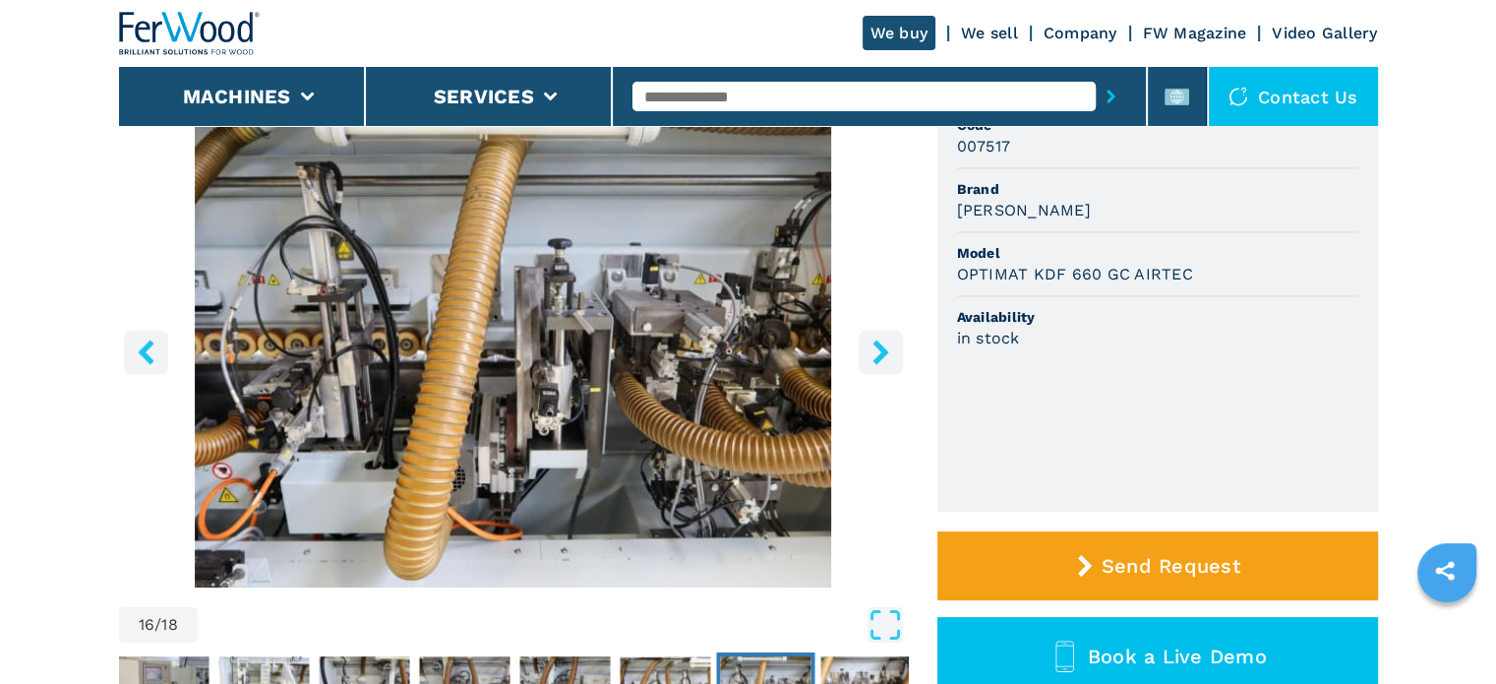
click at [865, 346] on button "right-button" at bounding box center [881, 352] width 44 height 44
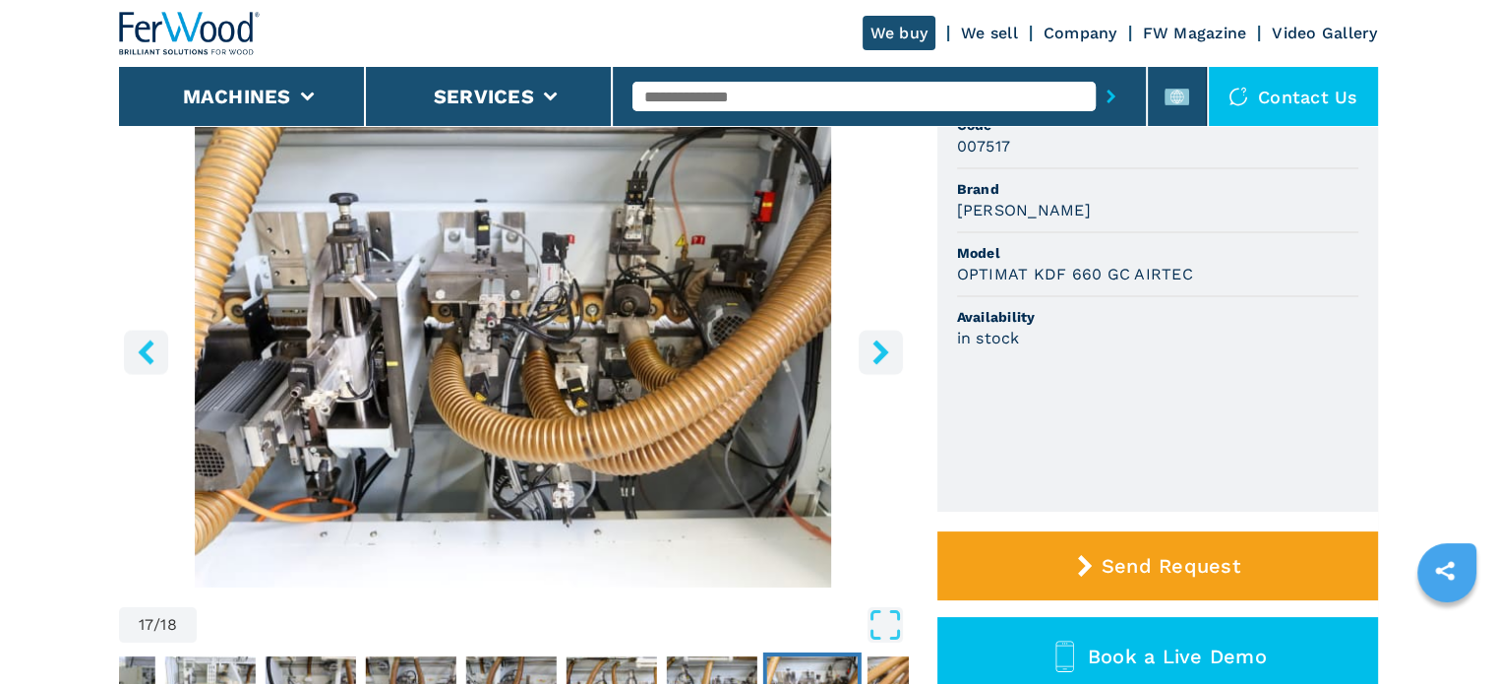
click at [865, 346] on button "right-button" at bounding box center [881, 352] width 44 height 44
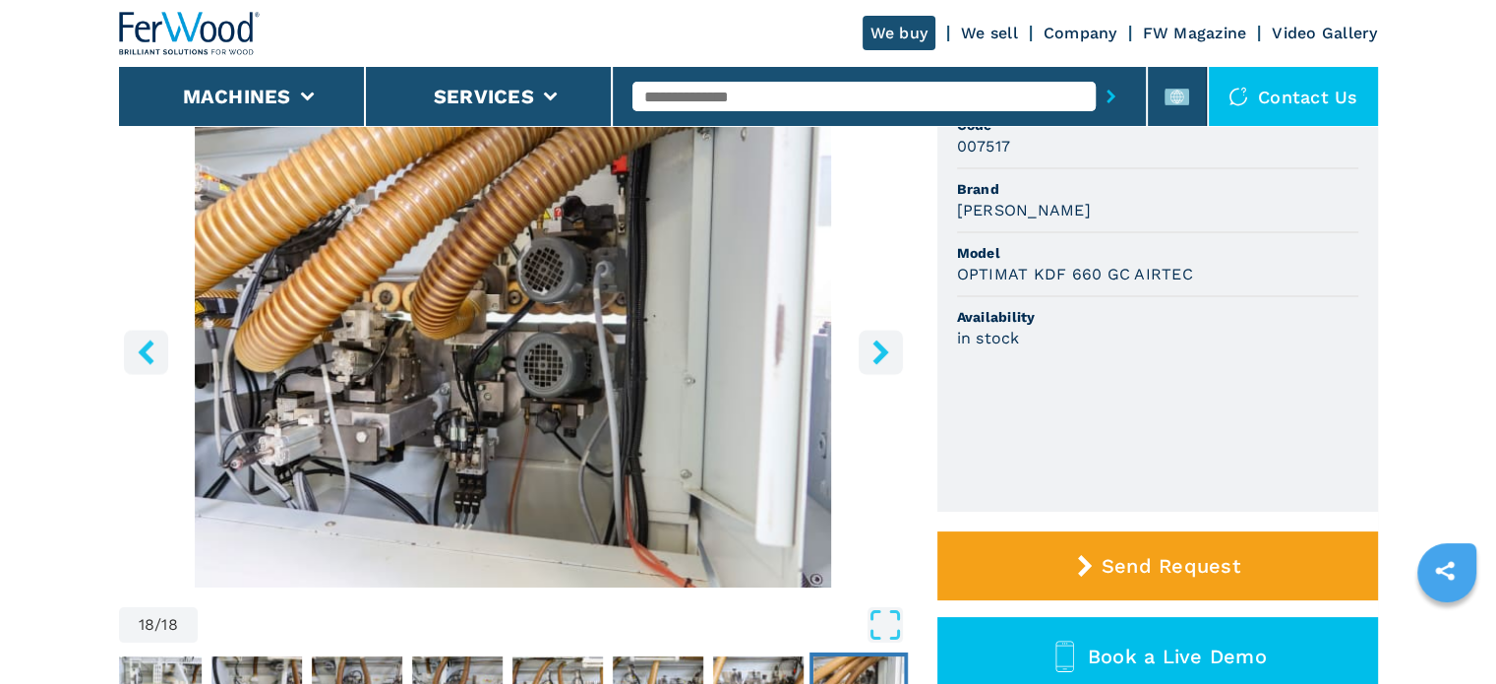
click at [865, 346] on button "right-button" at bounding box center [881, 352] width 44 height 44
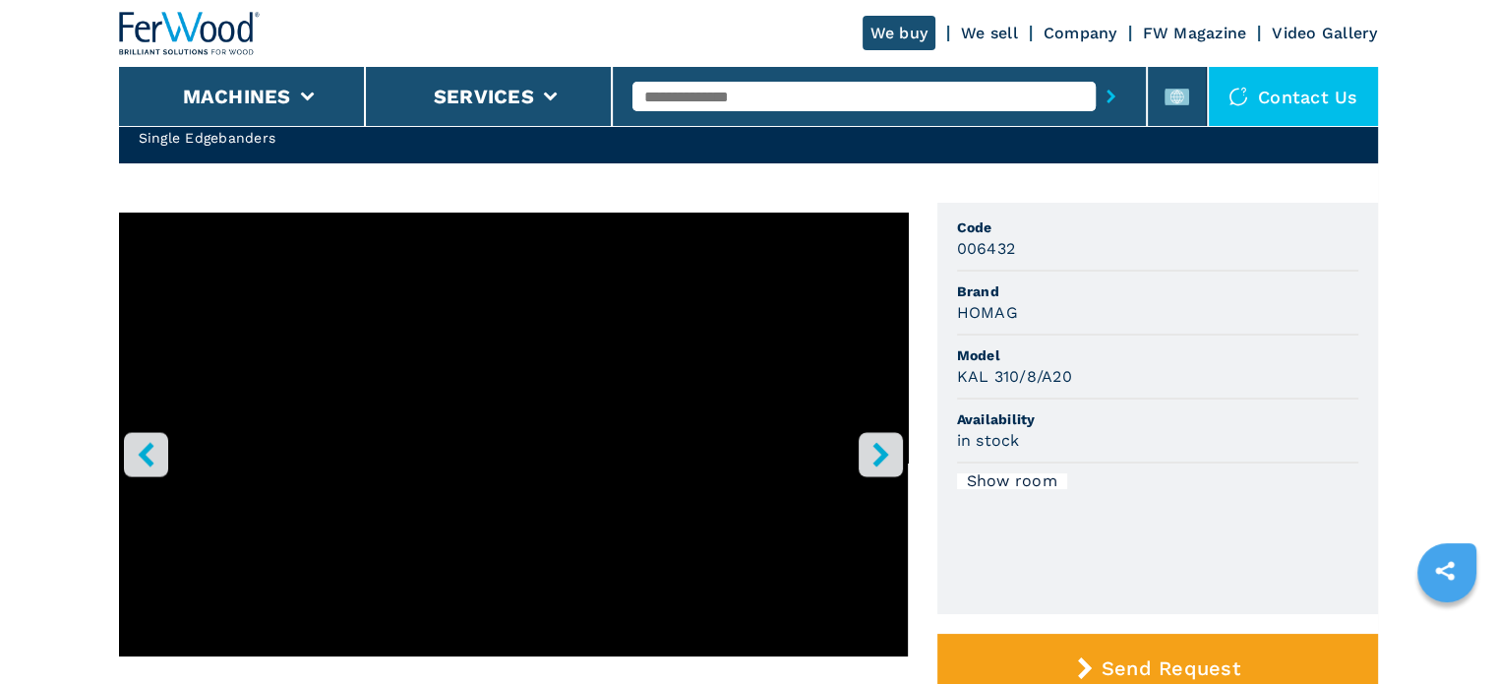
scroll to position [98, 0]
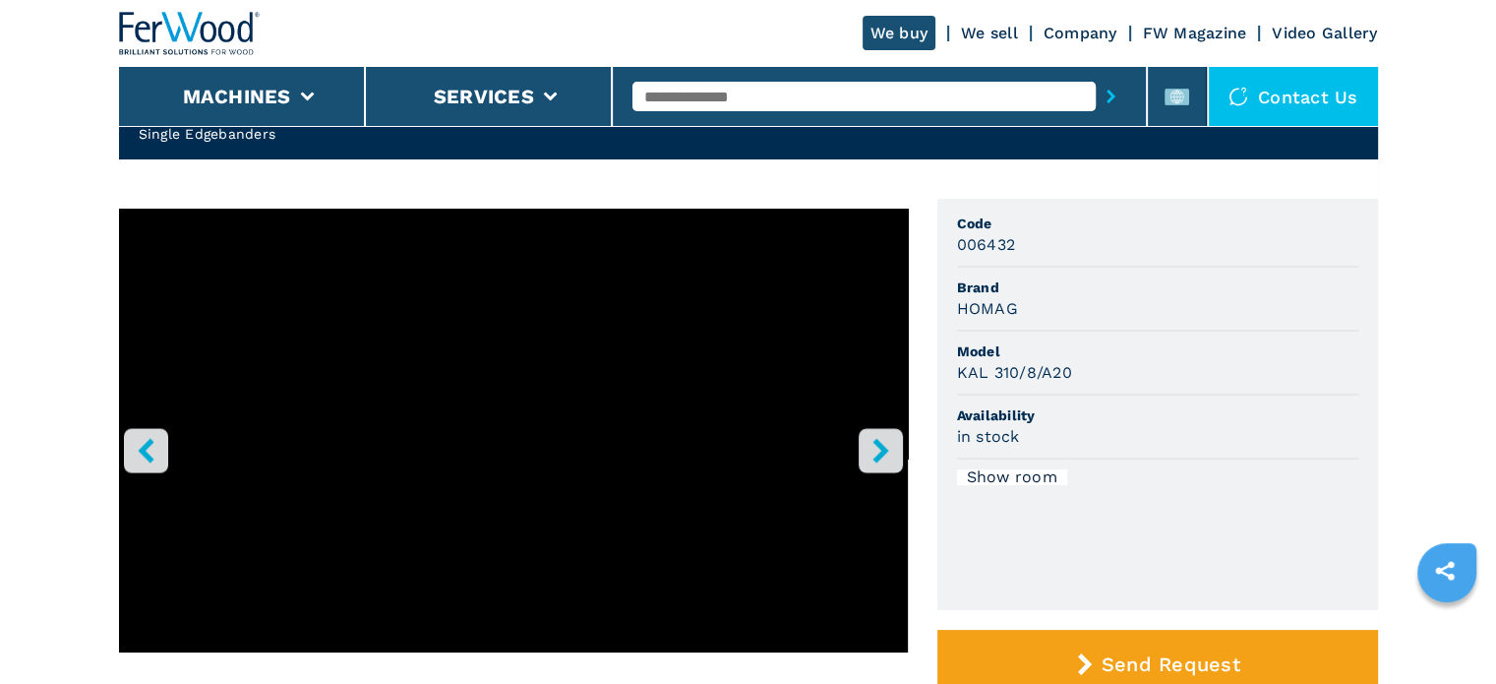
click at [878, 450] on icon "right-button" at bounding box center [881, 450] width 25 height 25
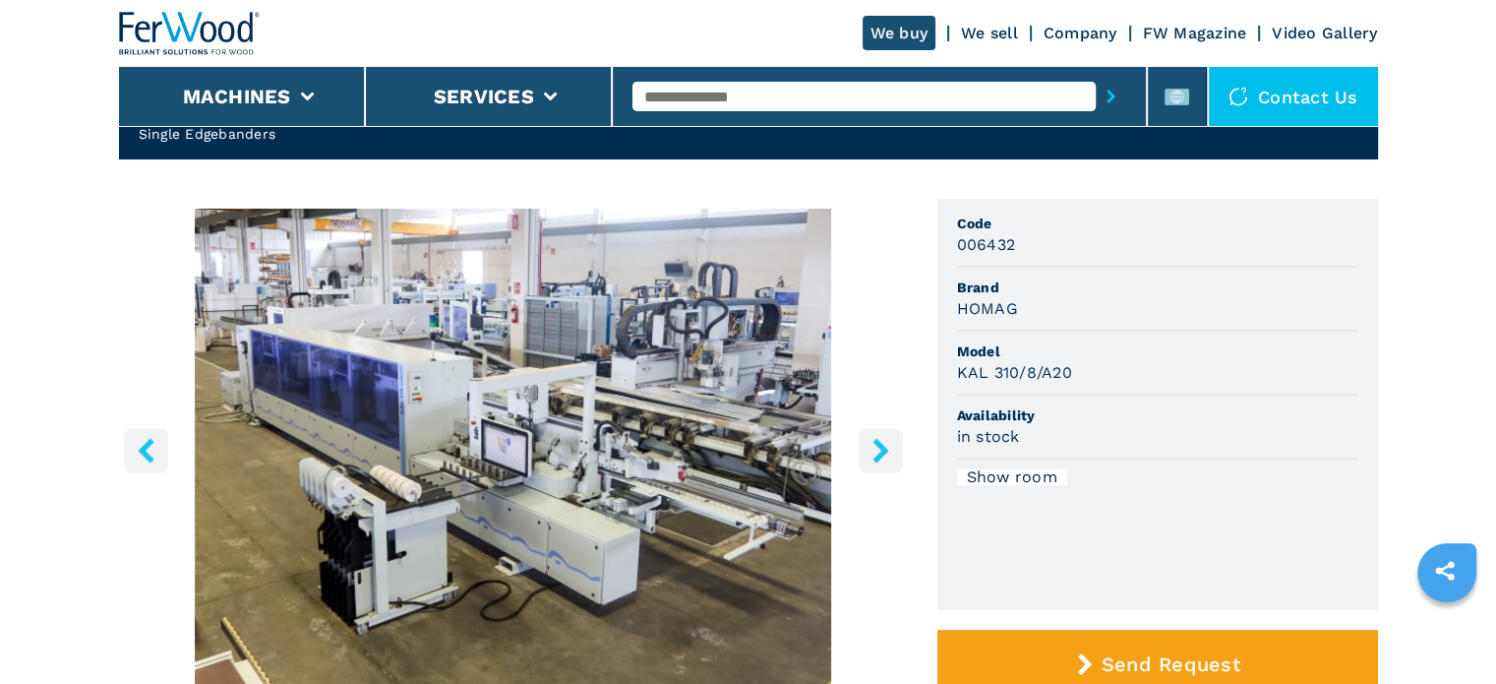
click at [878, 450] on icon "right-button" at bounding box center [881, 450] width 25 height 25
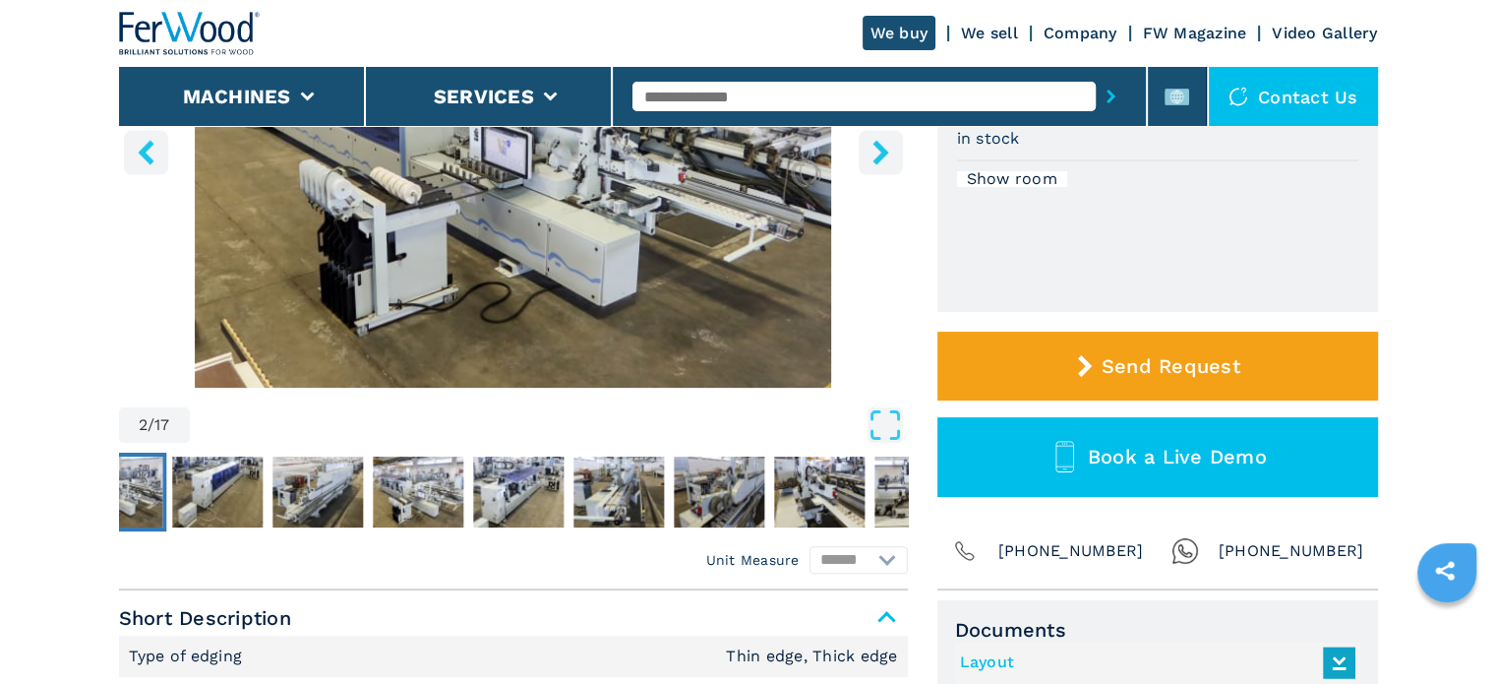
scroll to position [295, 0]
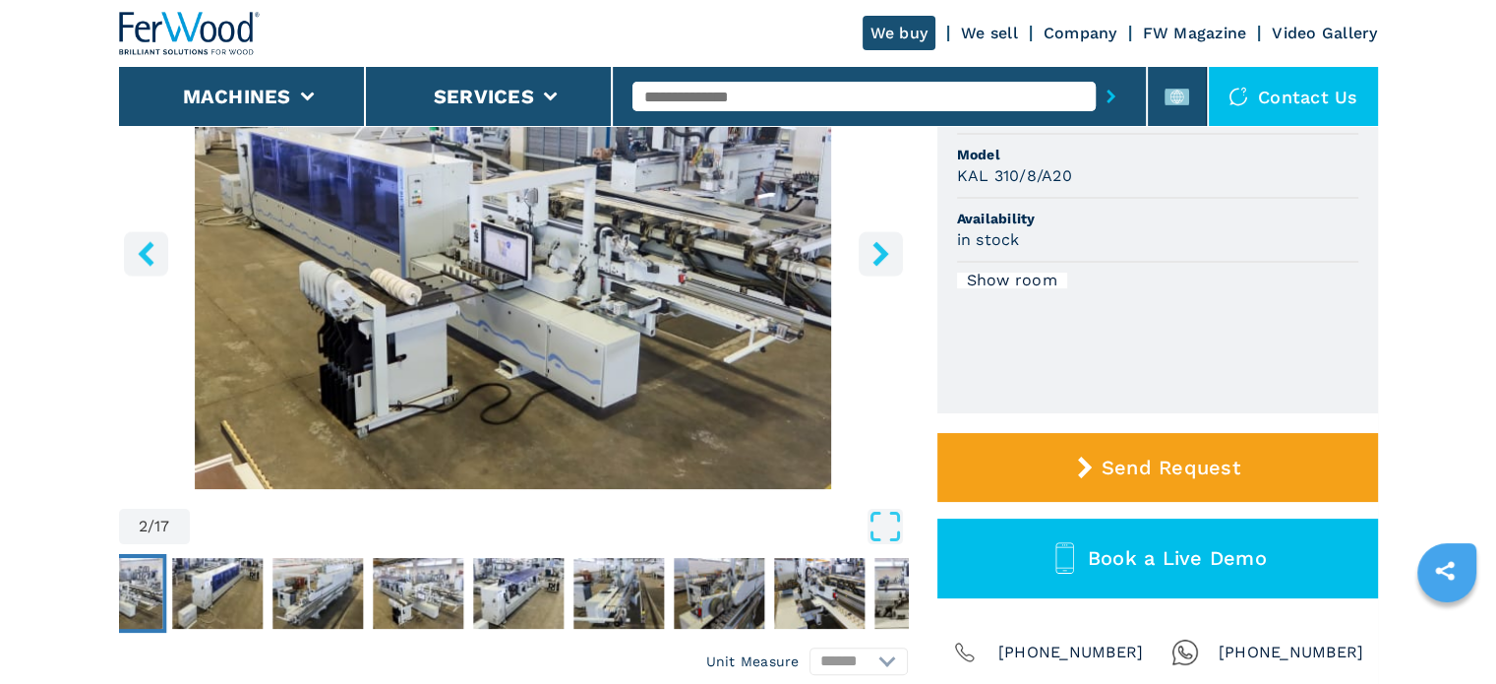
click at [874, 247] on icon "right-button" at bounding box center [881, 253] width 25 height 25
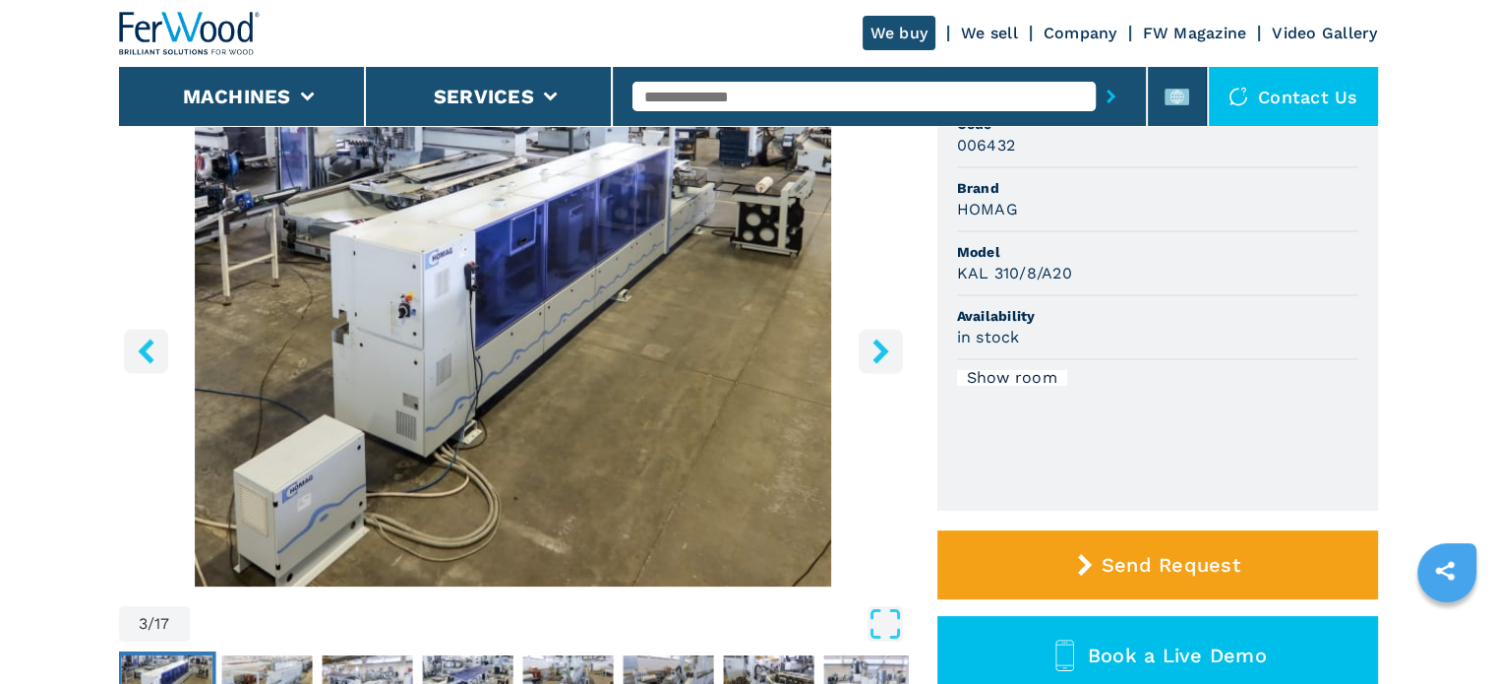
scroll to position [197, 0]
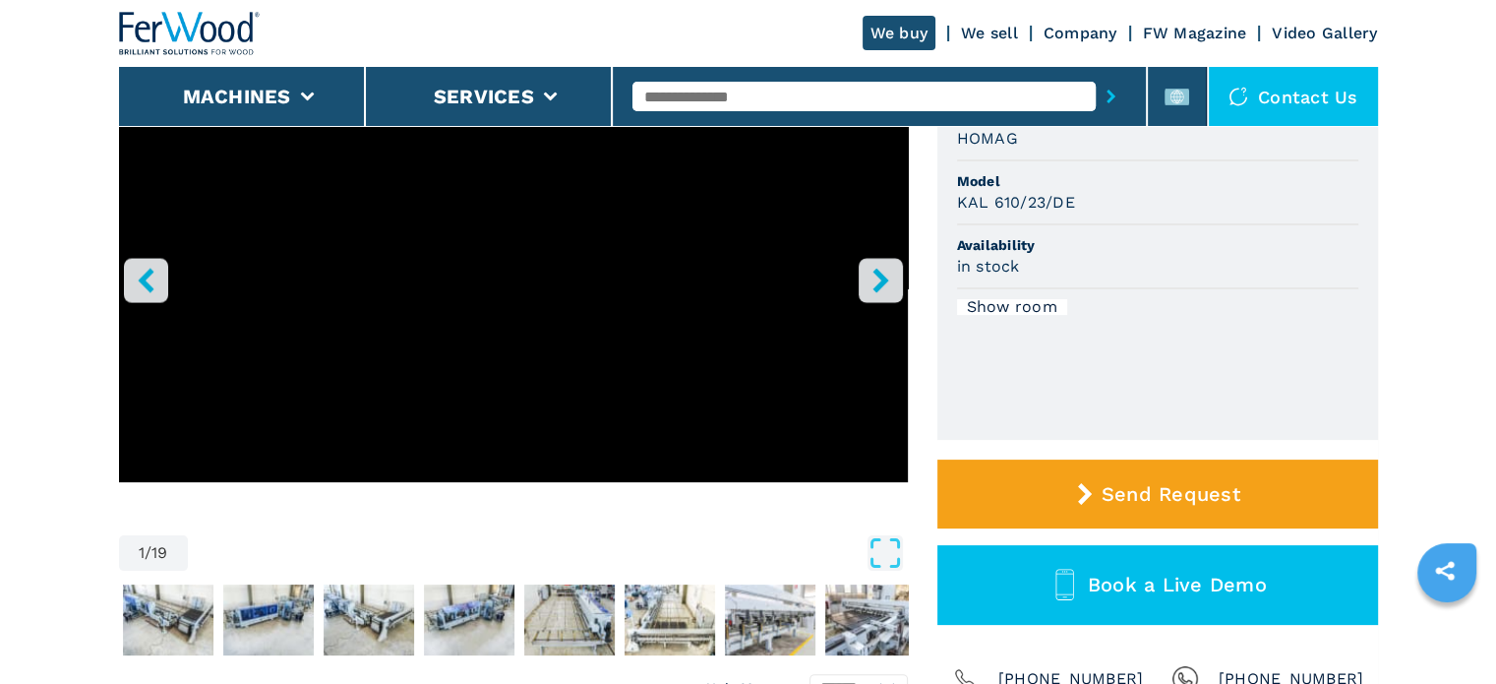
scroll to position [197, 0]
